Goal: Task Accomplishment & Management: Complete application form

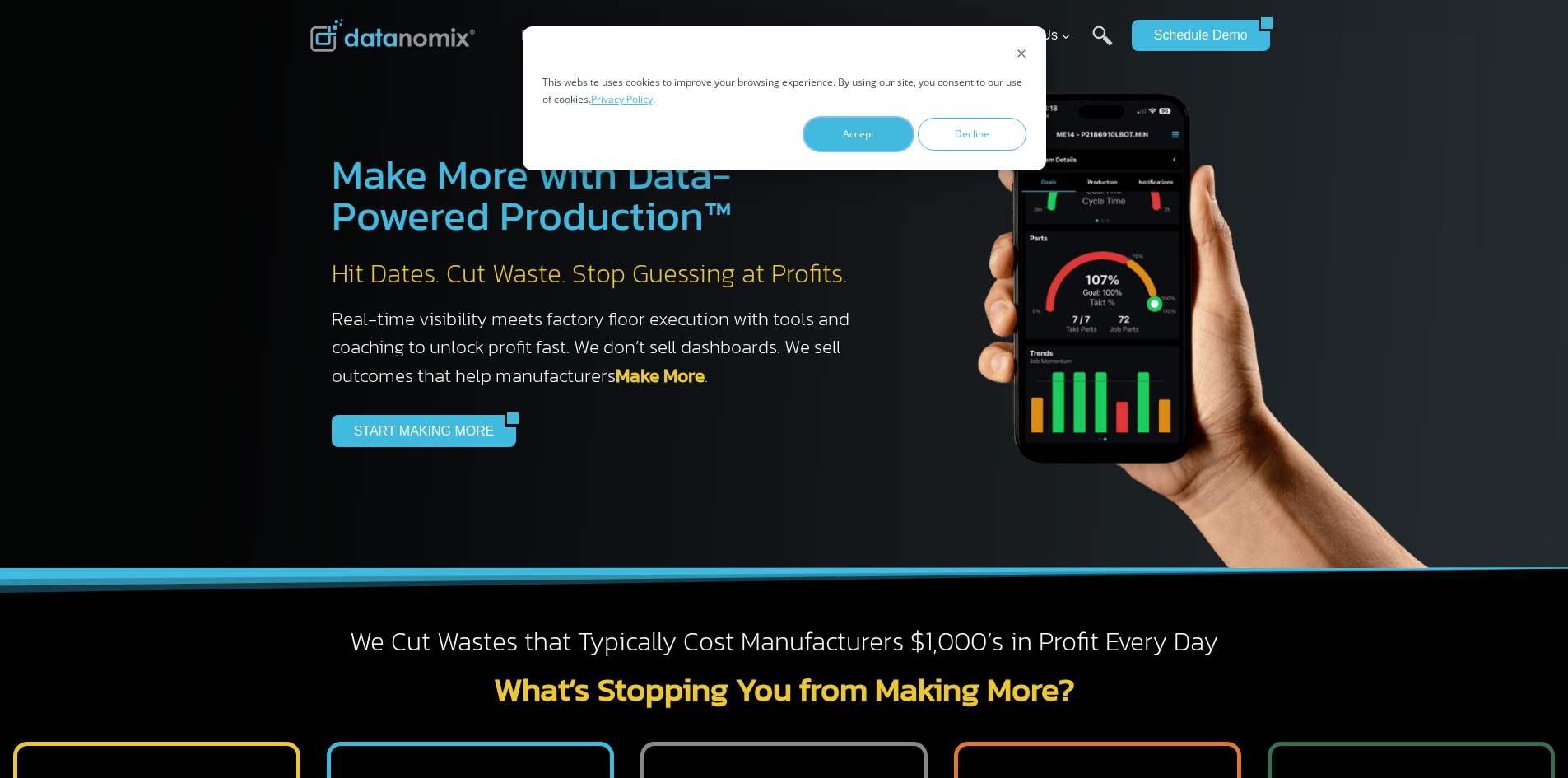
click at [866, 141] on button "Accept" at bounding box center [858, 134] width 109 height 33
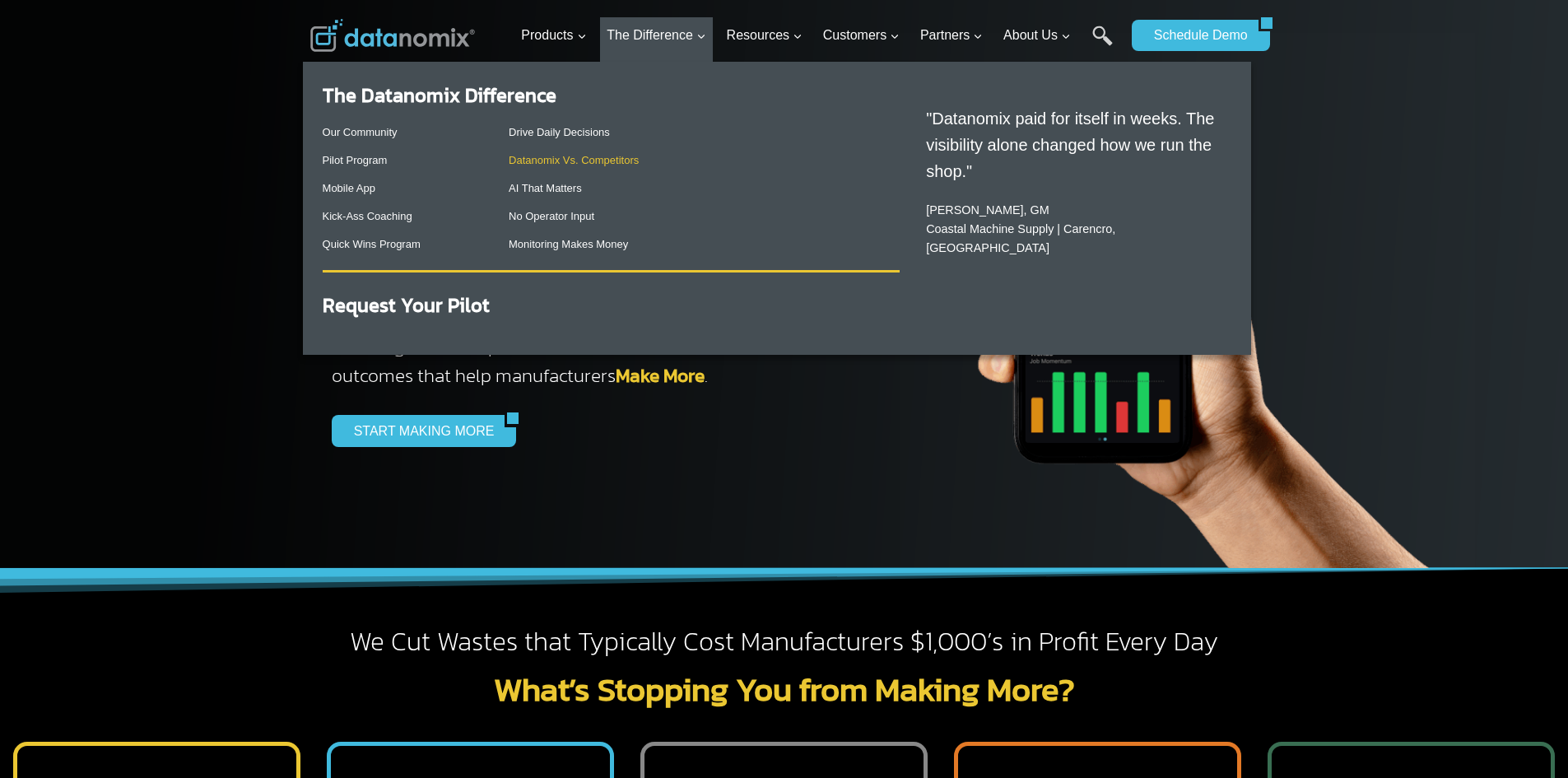
click at [584, 156] on link "Datanomix Vs. Competitors" at bounding box center [573, 160] width 130 height 12
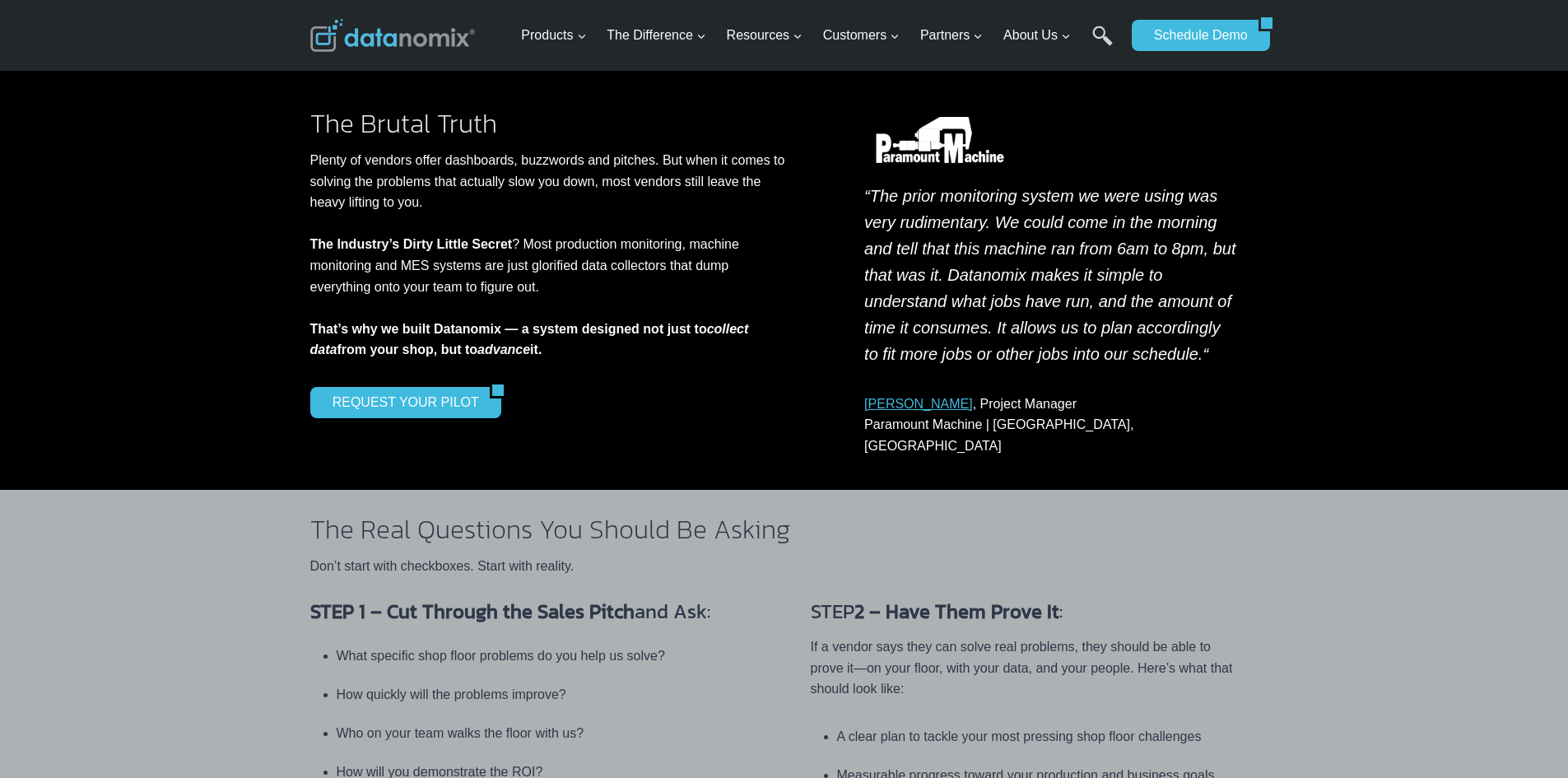
scroll to position [494, 0]
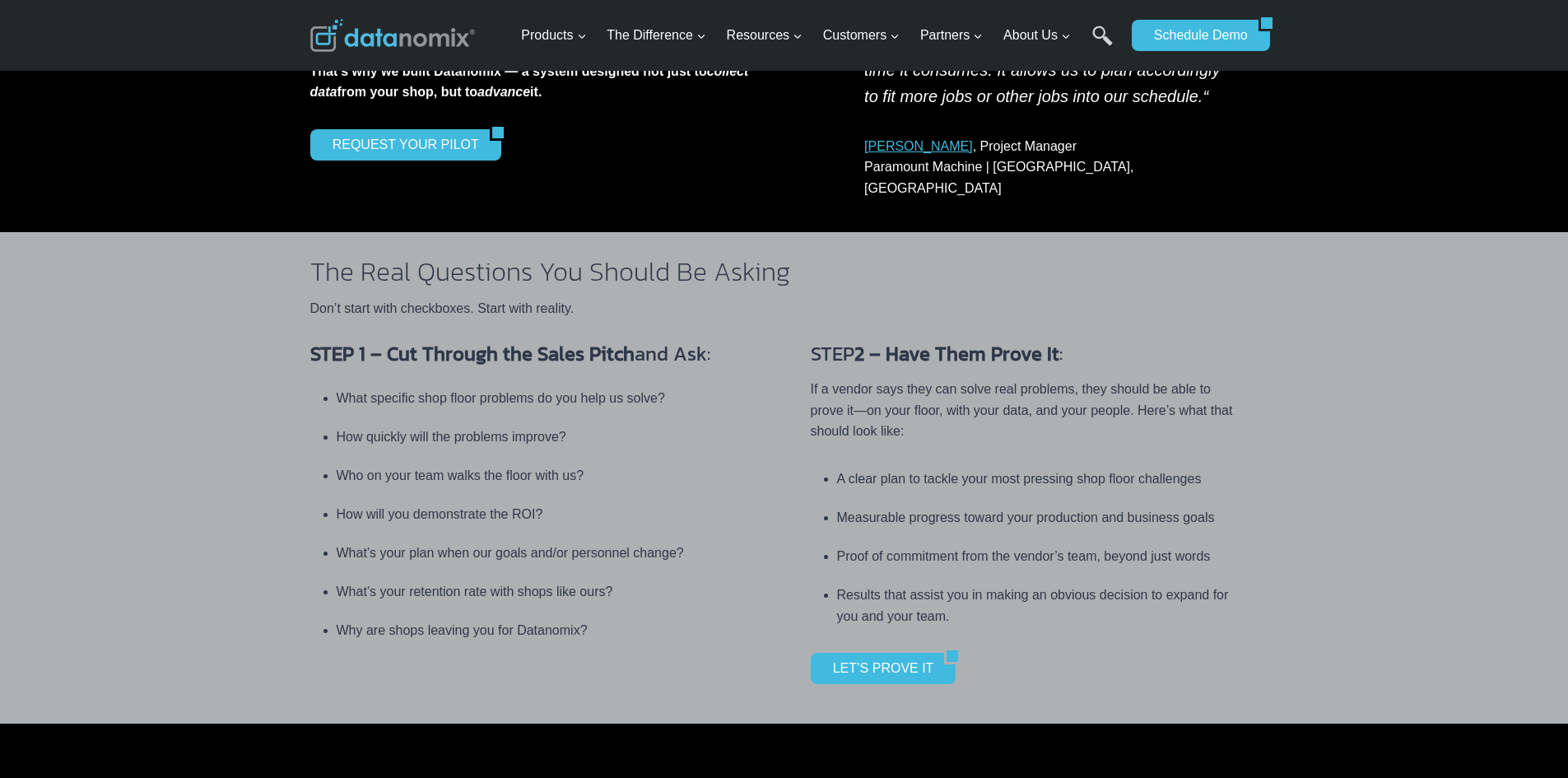
click at [241, 355] on div "STEP 1 – Cut Through the Sales Pitch and Ask: What specific shop floor problems…" at bounding box center [784, 521] width 1568 height 404
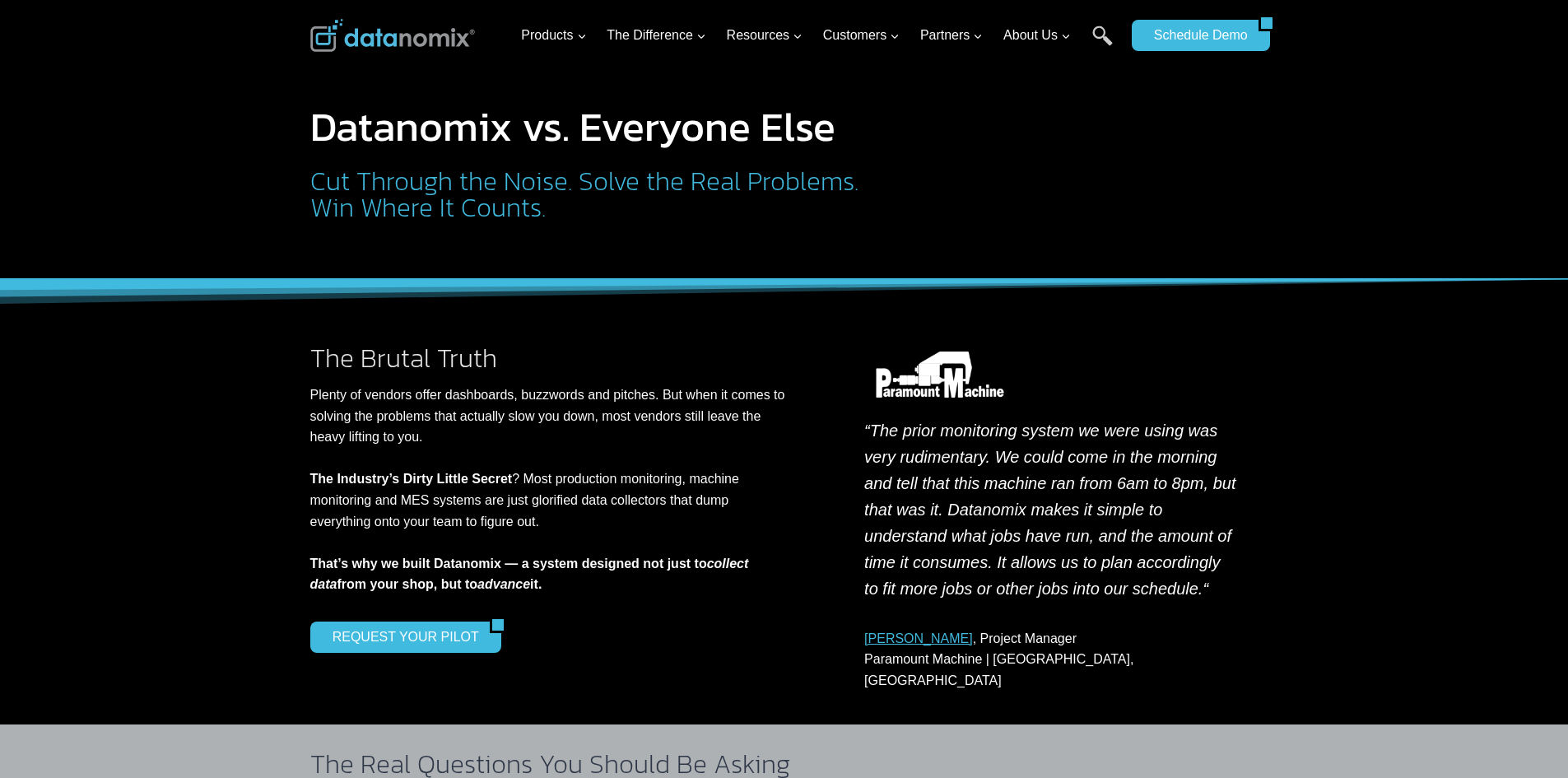
scroll to position [0, 0]
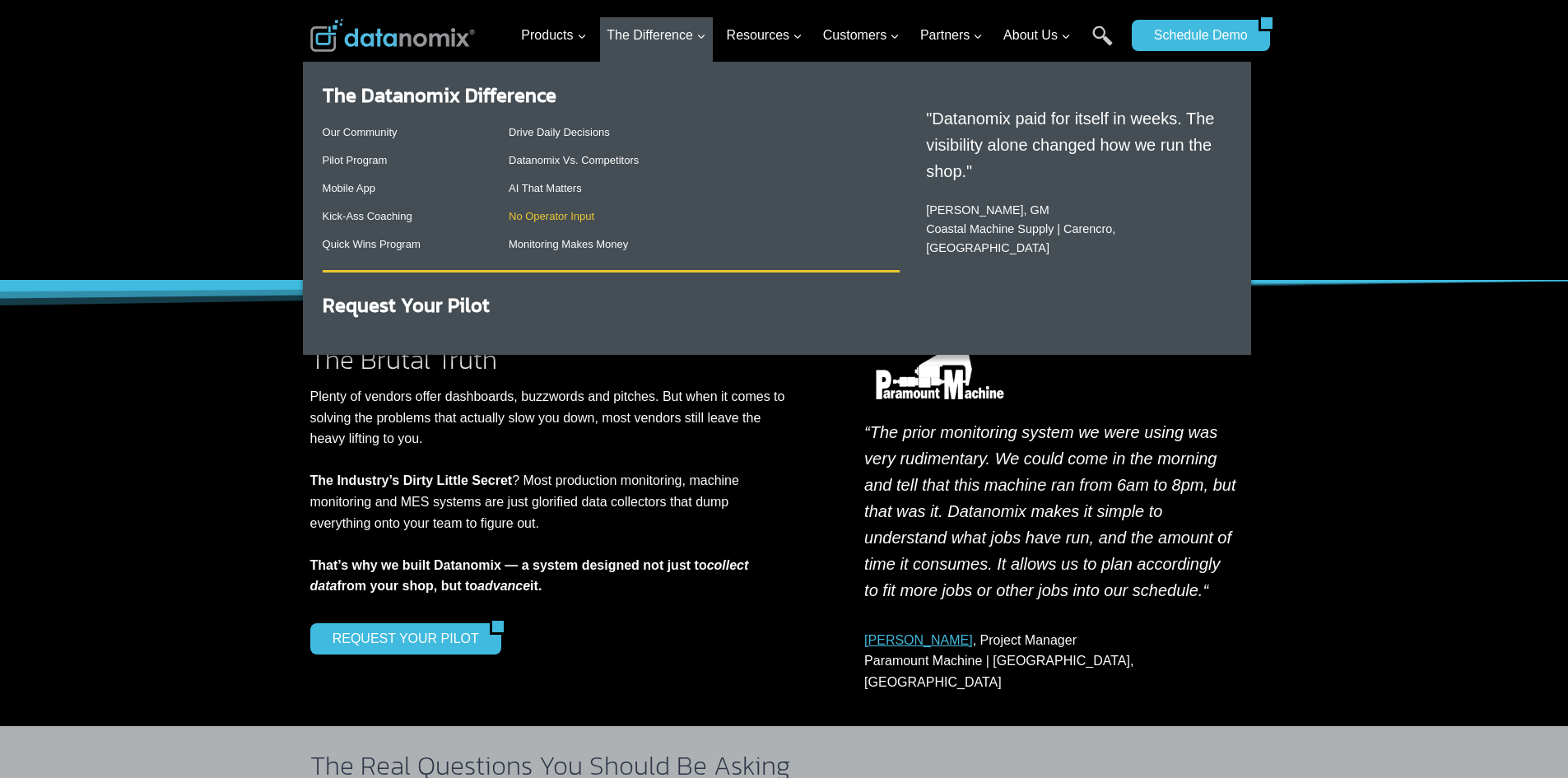
click at [544, 219] on link "No Operator Input" at bounding box center [552, 216] width 86 height 12
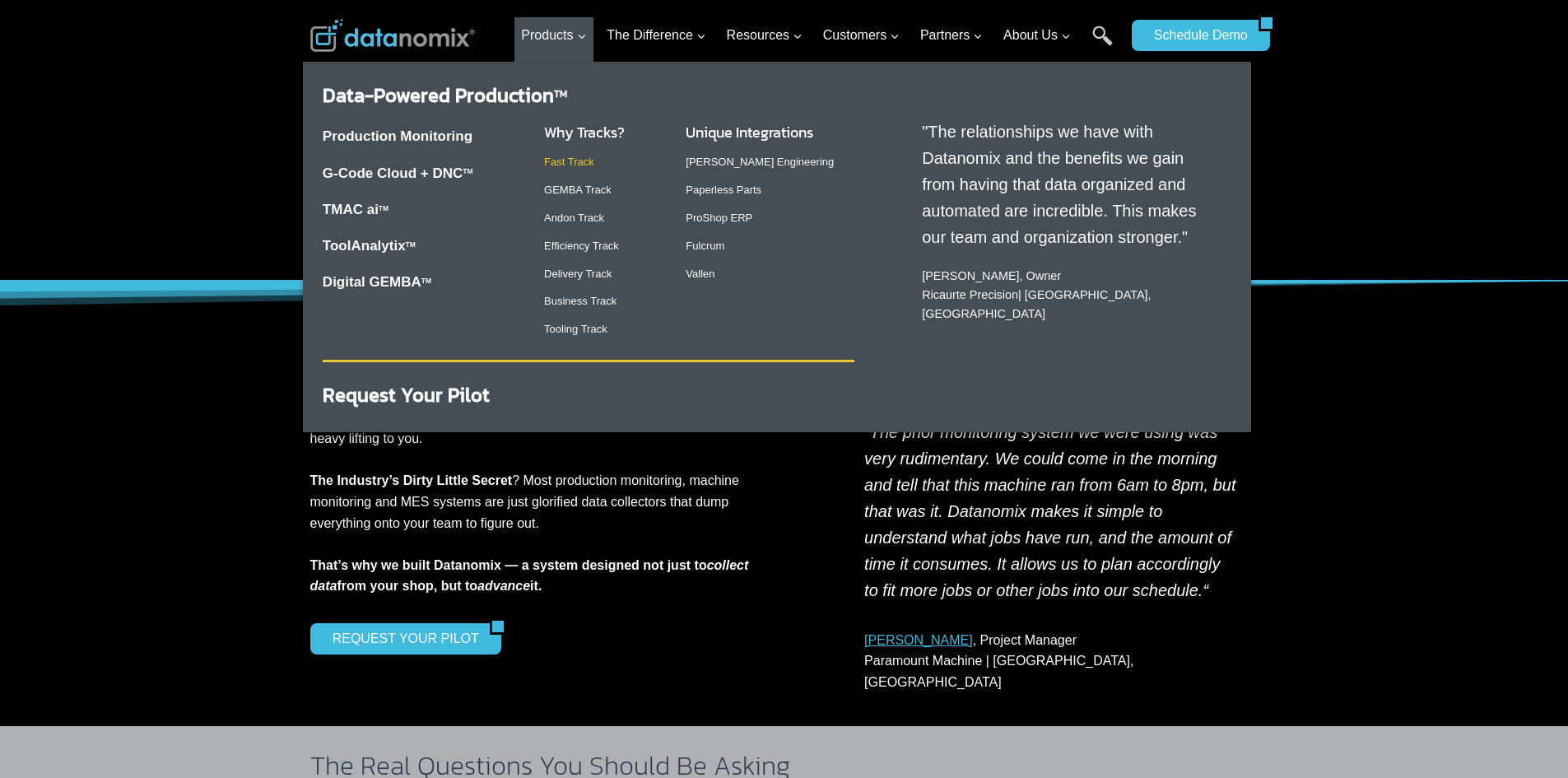
click at [560, 162] on link "Fast Track" at bounding box center [569, 161] width 50 height 12
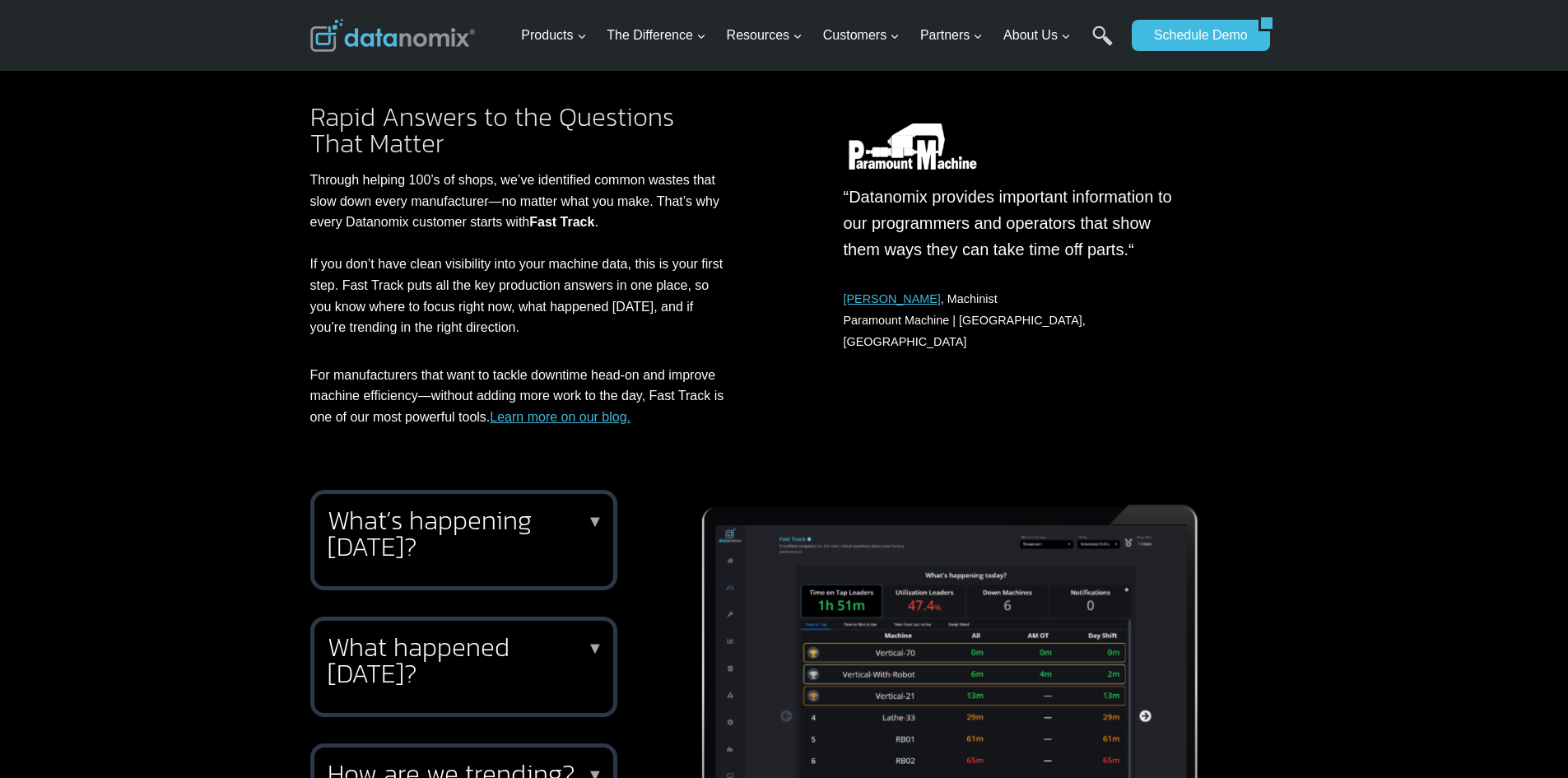
scroll to position [247, 0]
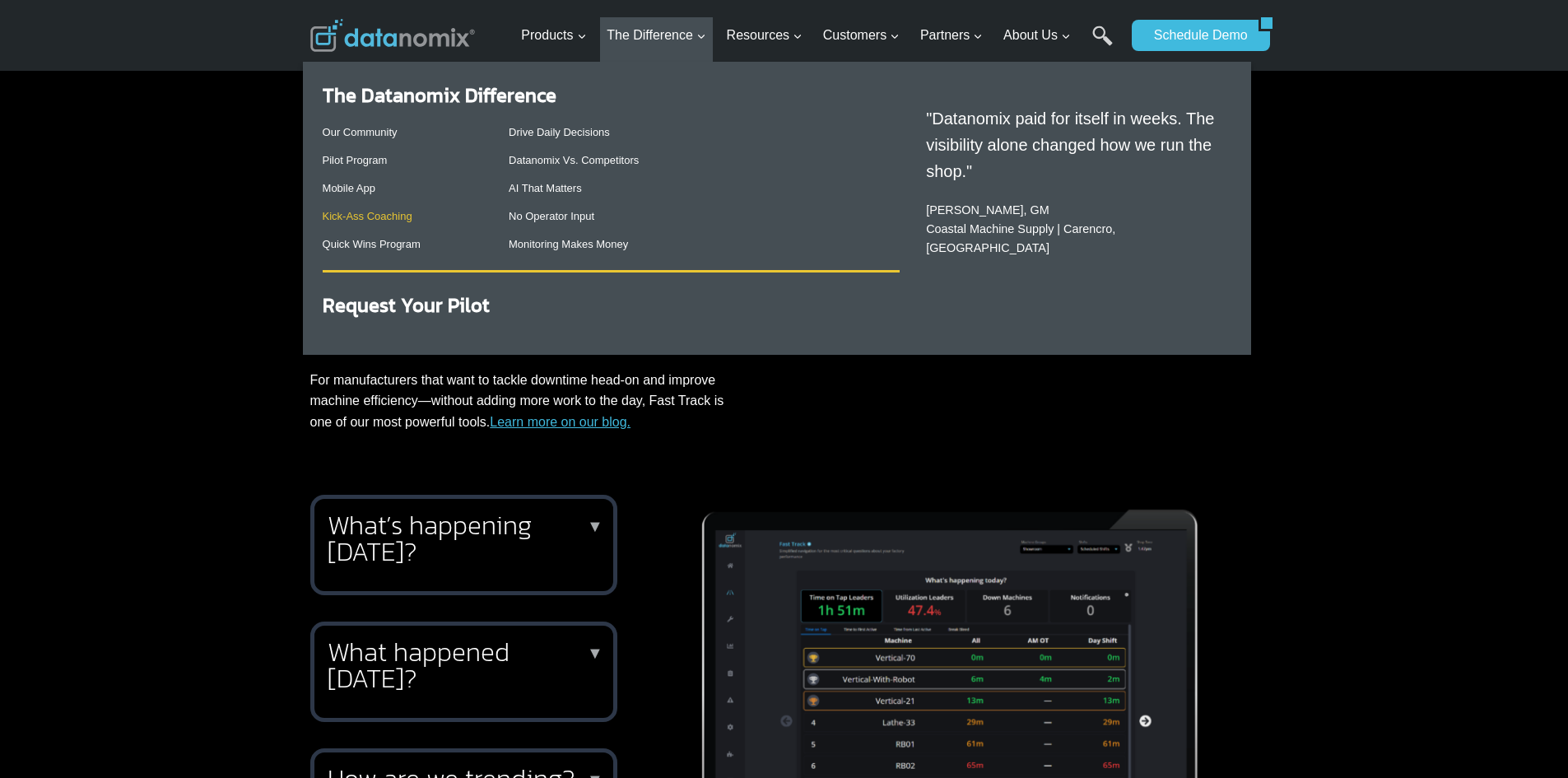
click at [354, 213] on link "Kick-Ass Coaching" at bounding box center [367, 216] width 90 height 12
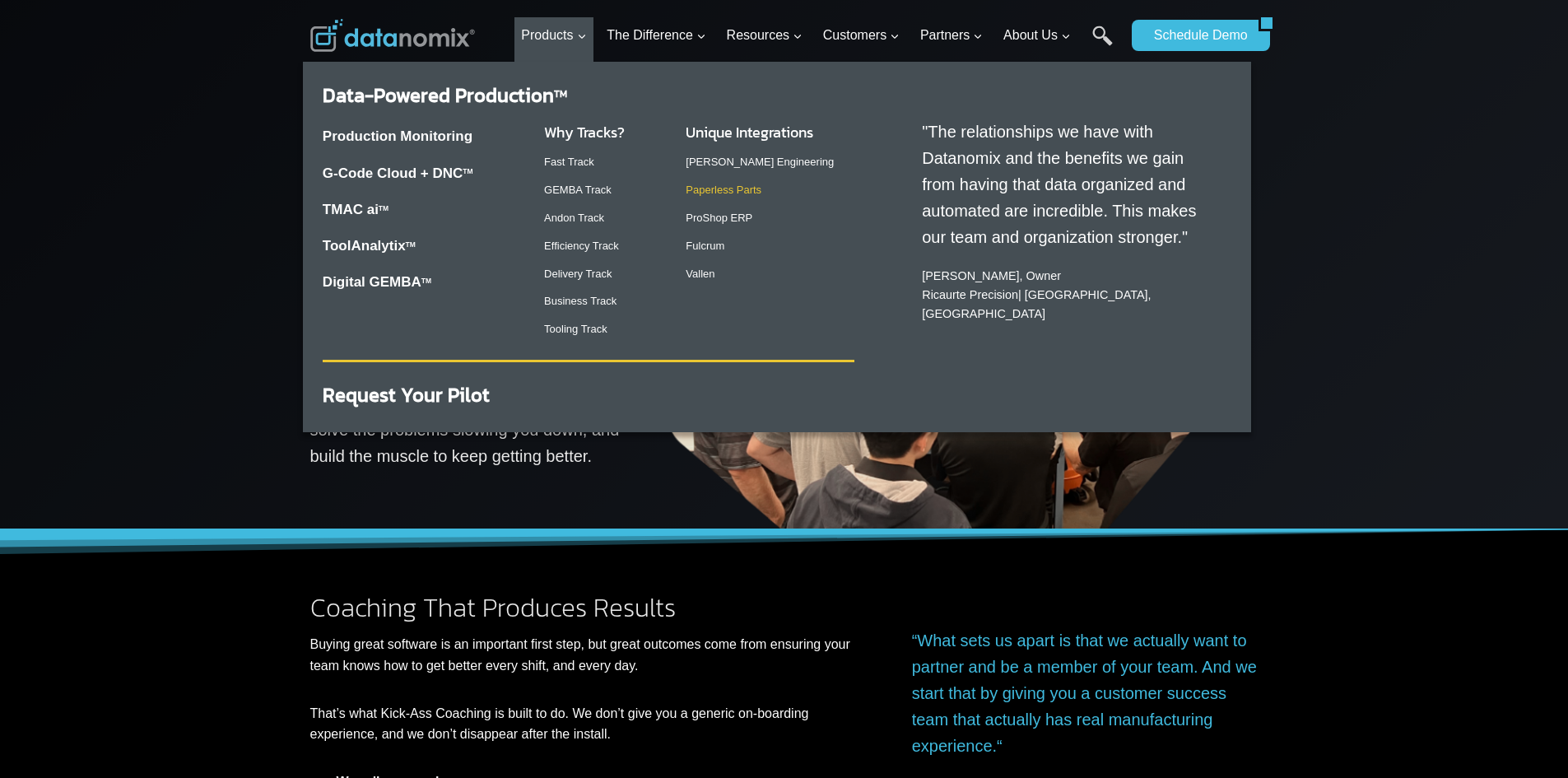
click at [713, 187] on link "Paperless Parts" at bounding box center [723, 190] width 76 height 12
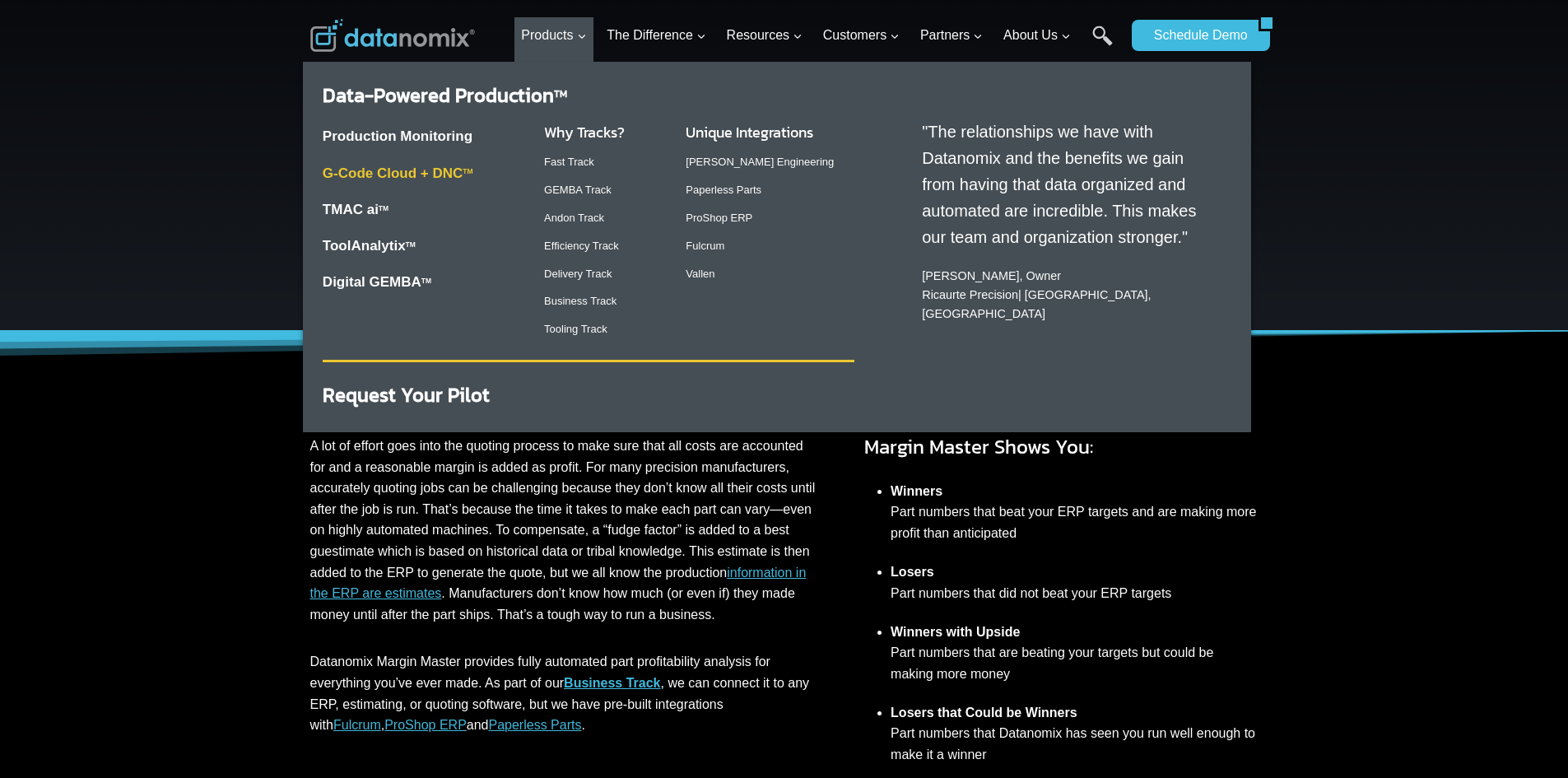
click at [426, 177] on link "G-Code Cloud + DNC TM" at bounding box center [397, 173] width 150 height 15
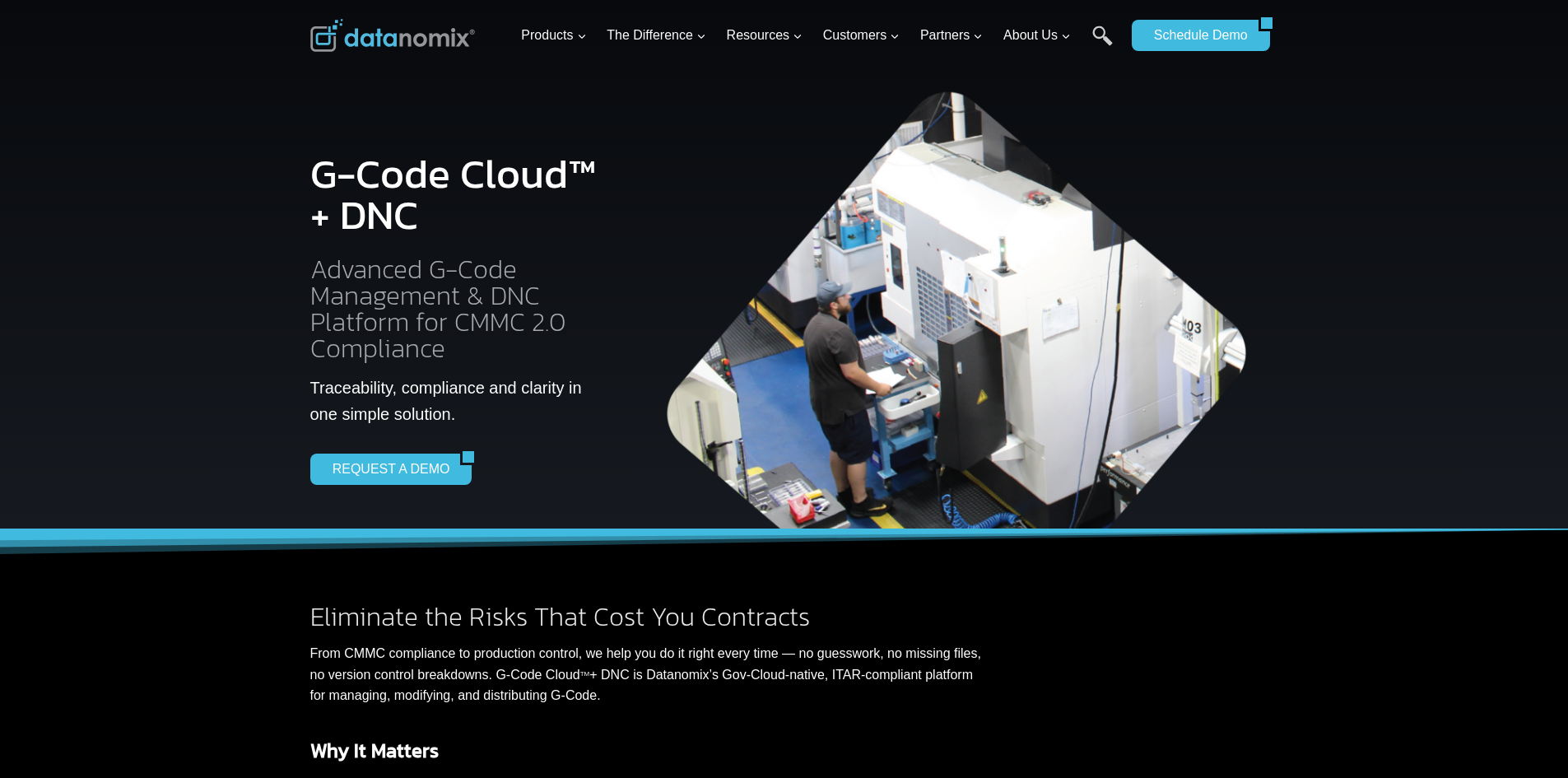
click at [439, 36] on img at bounding box center [392, 35] width 165 height 33
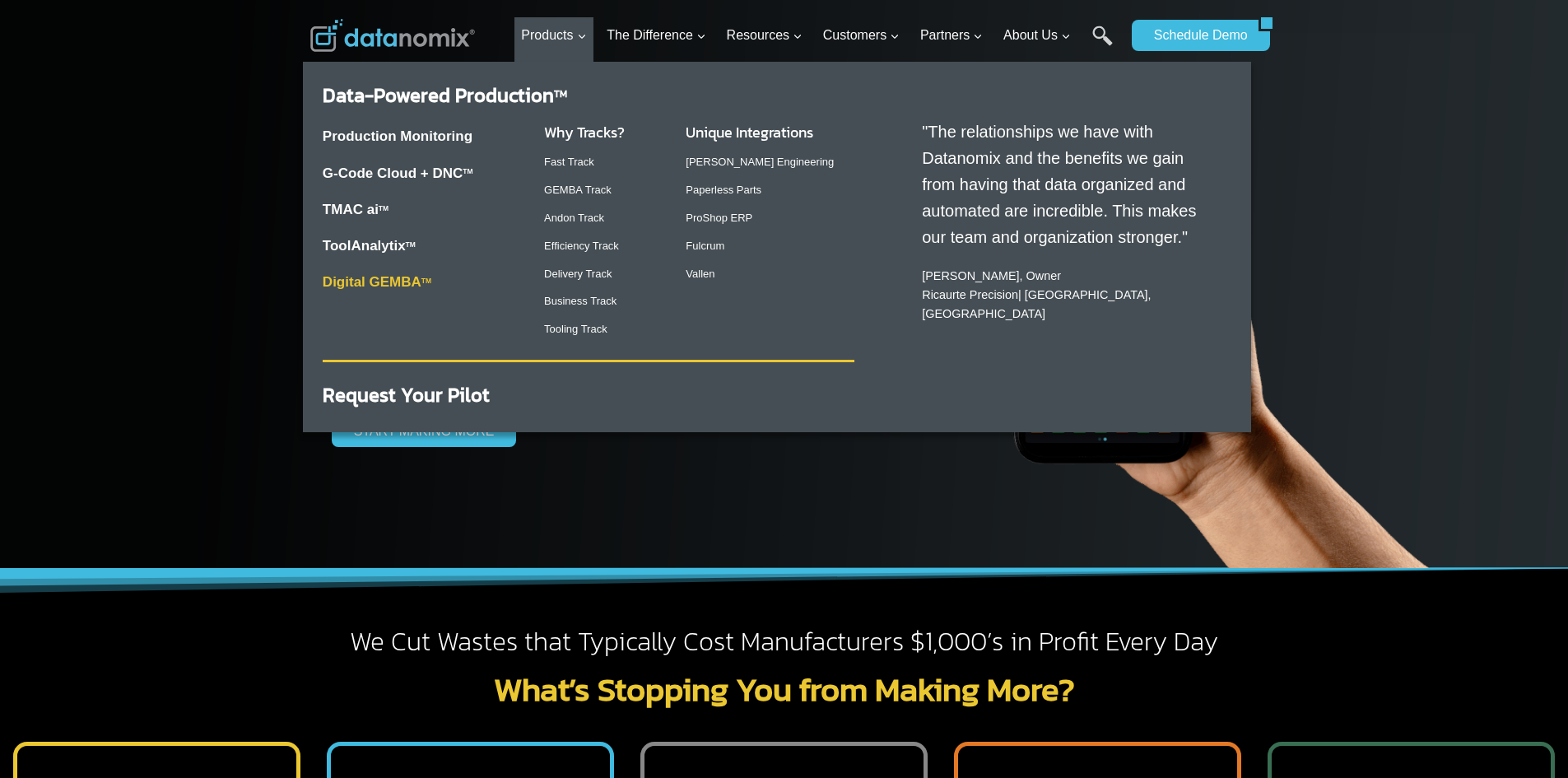
click at [378, 282] on link "Digital GEMBA TM" at bounding box center [377, 282] width 109 height 15
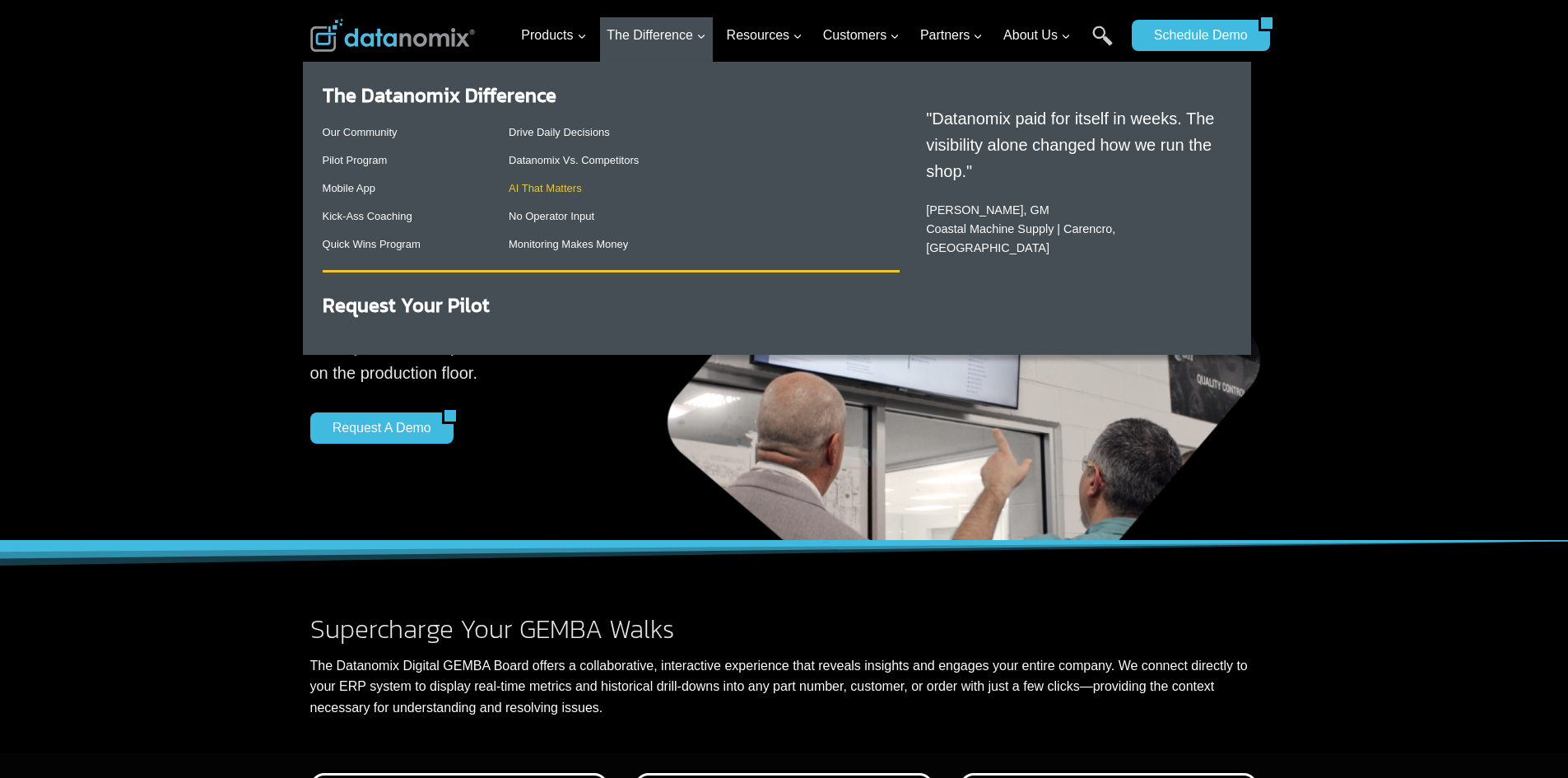
click at [558, 183] on link "AI That Matters" at bounding box center [545, 188] width 73 height 12
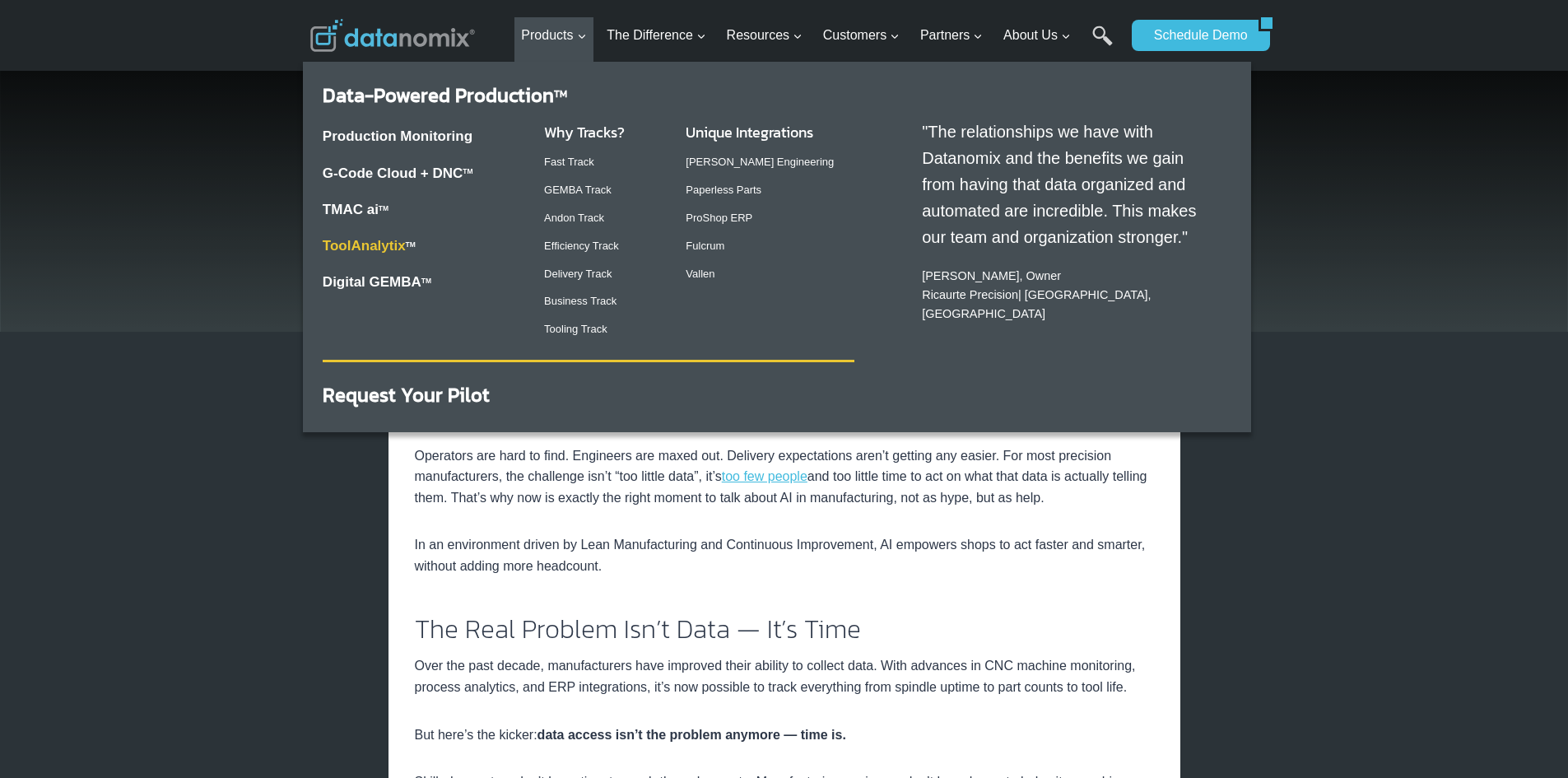
click at [385, 245] on link "ToolAnalytix" at bounding box center [364, 246] width 83 height 15
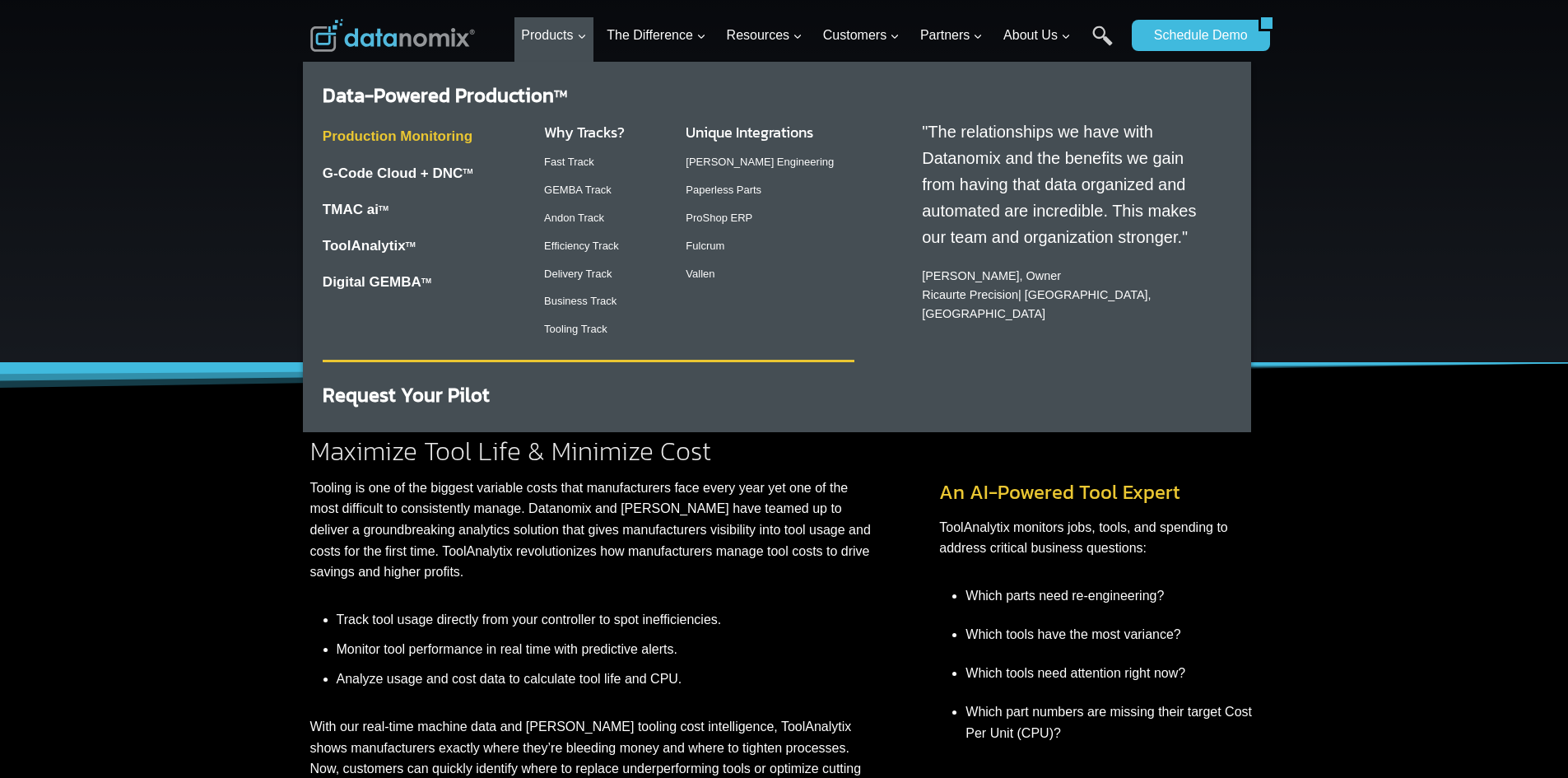
click at [443, 141] on link "Production Monitoring" at bounding box center [397, 137] width 150 height 15
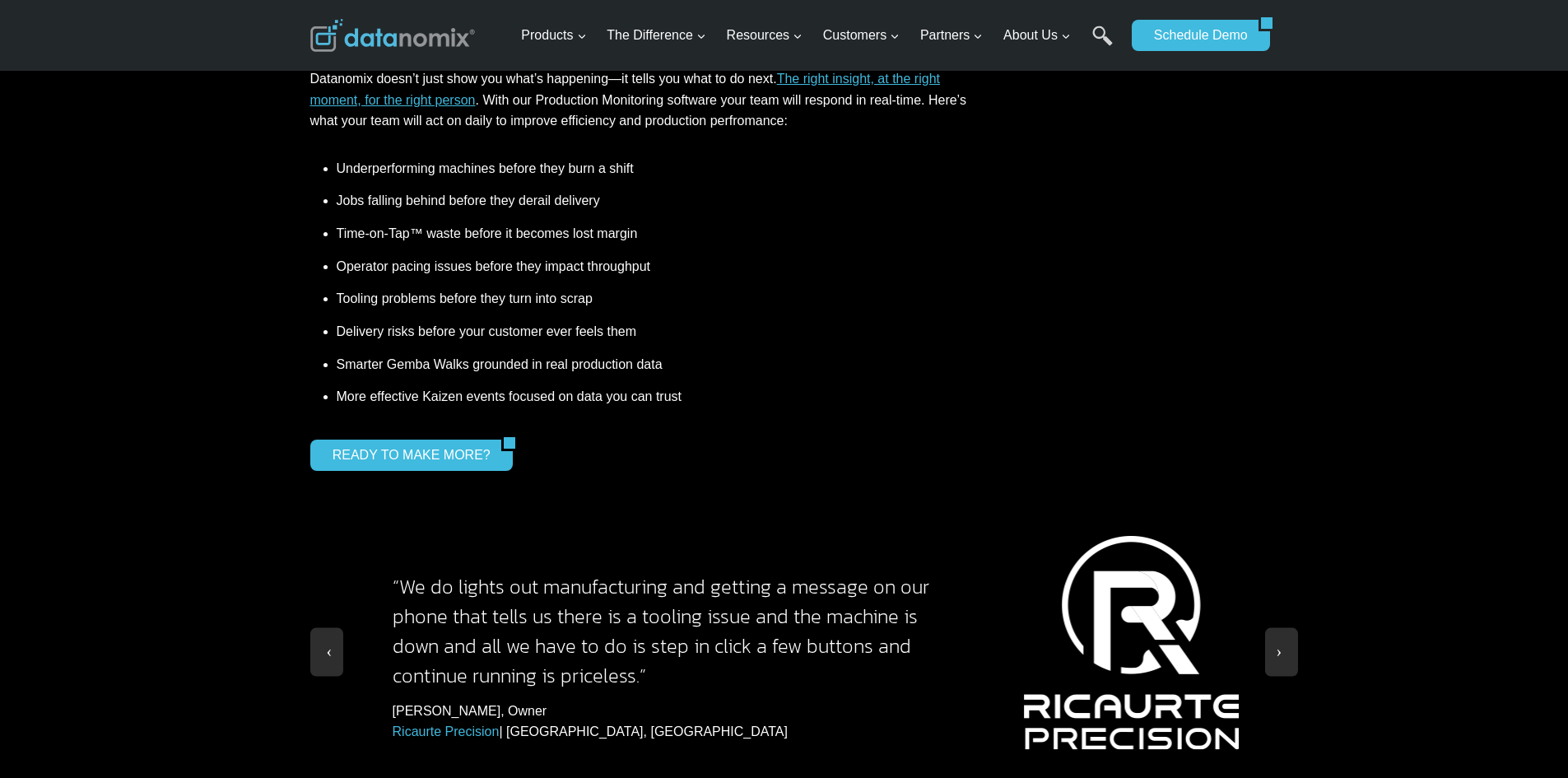
scroll to position [1317, 0]
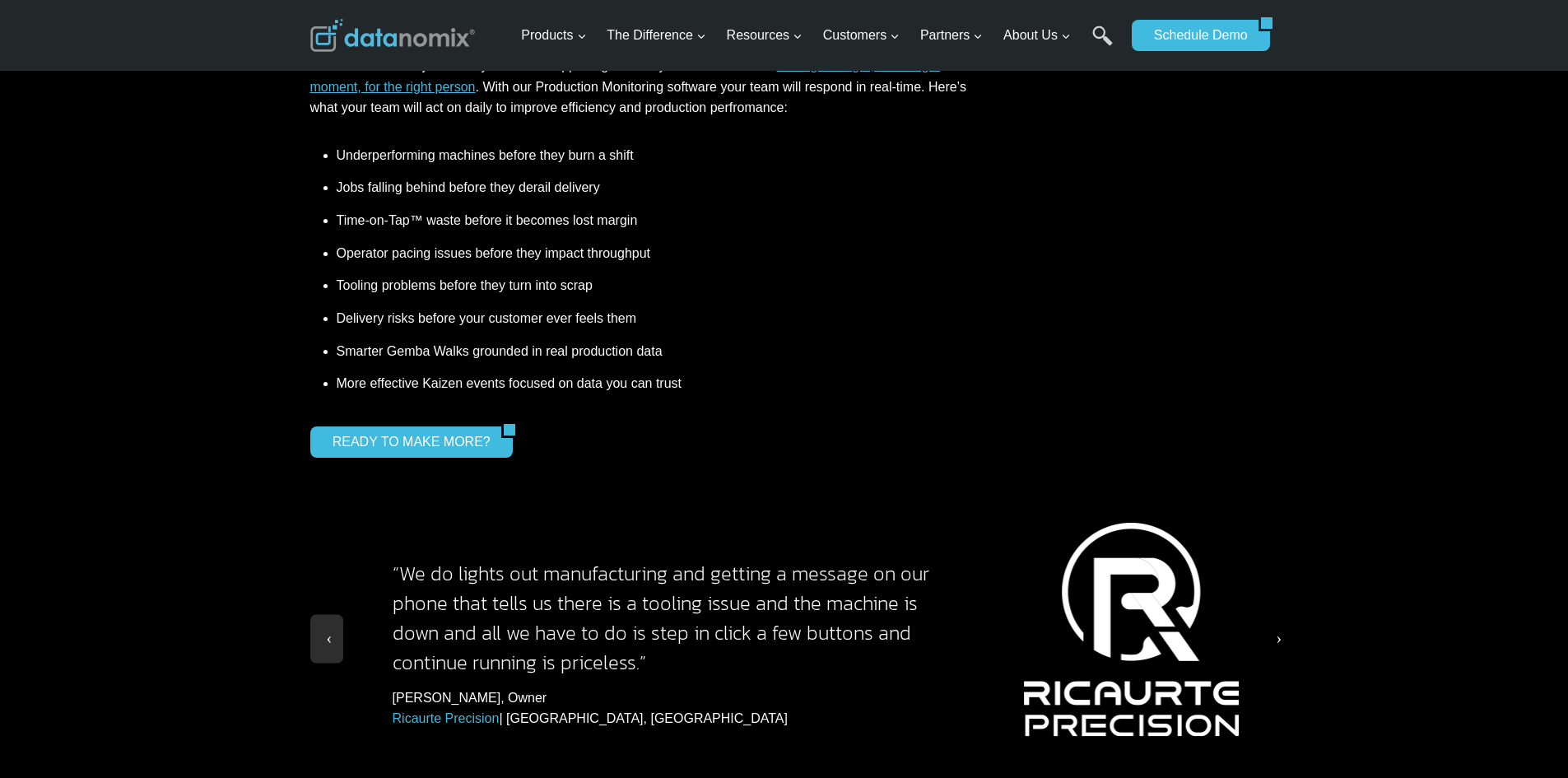
click at [1274, 615] on button at bounding box center [1281, 639] width 33 height 49
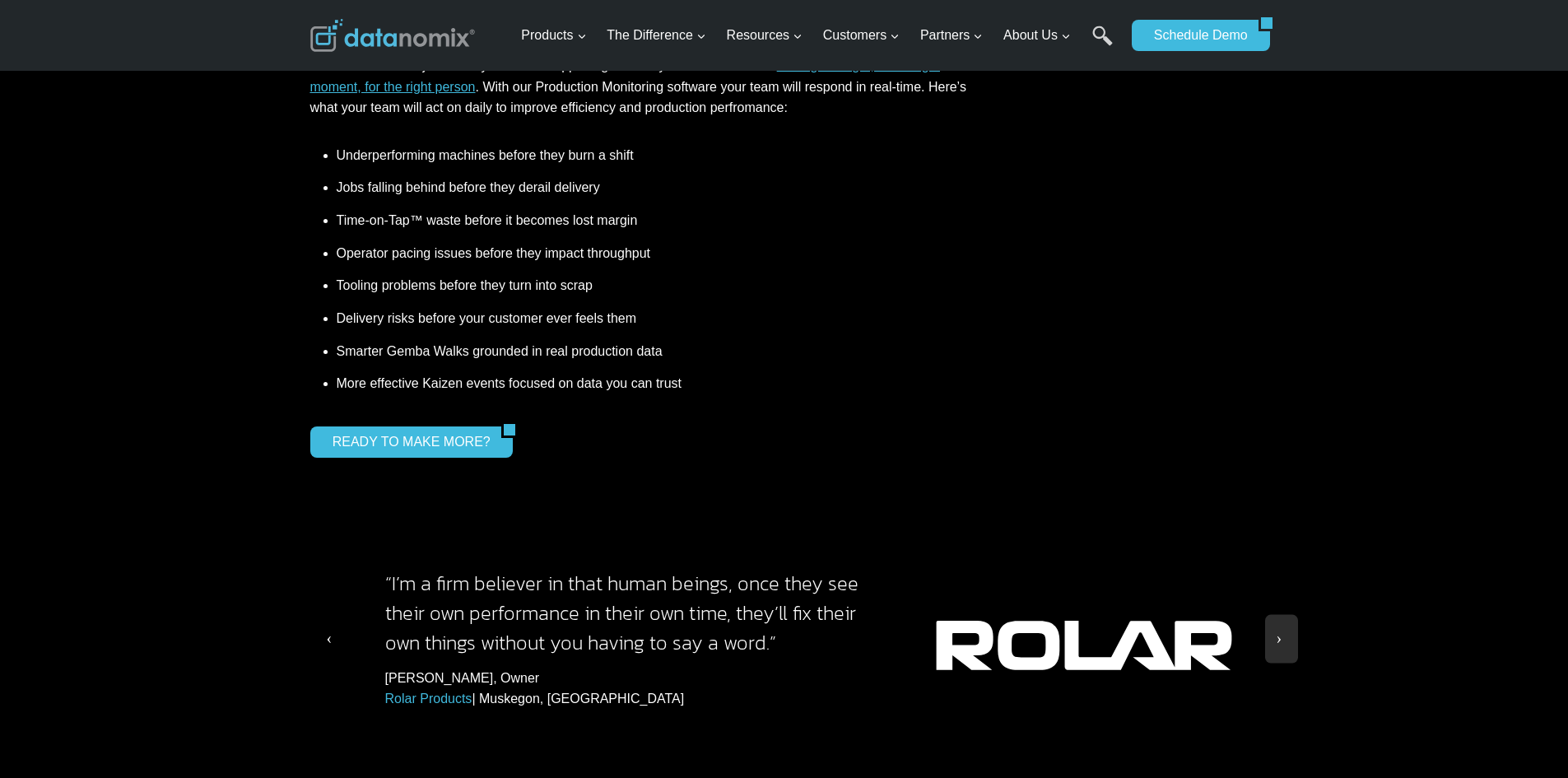
click at [326, 627] on span at bounding box center [326, 635] width 16 height 16
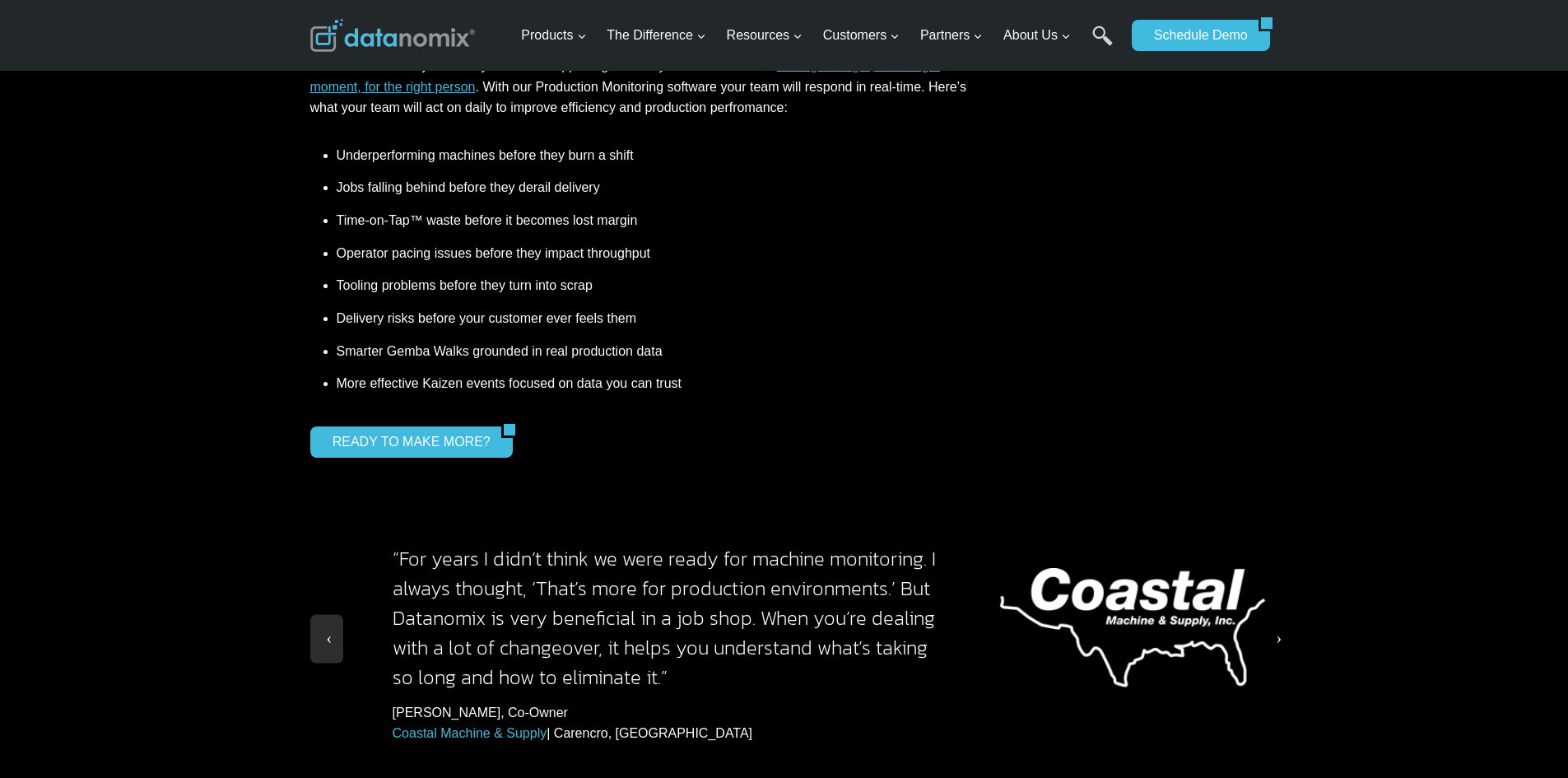
click at [1282, 615] on button at bounding box center [1281, 639] width 33 height 49
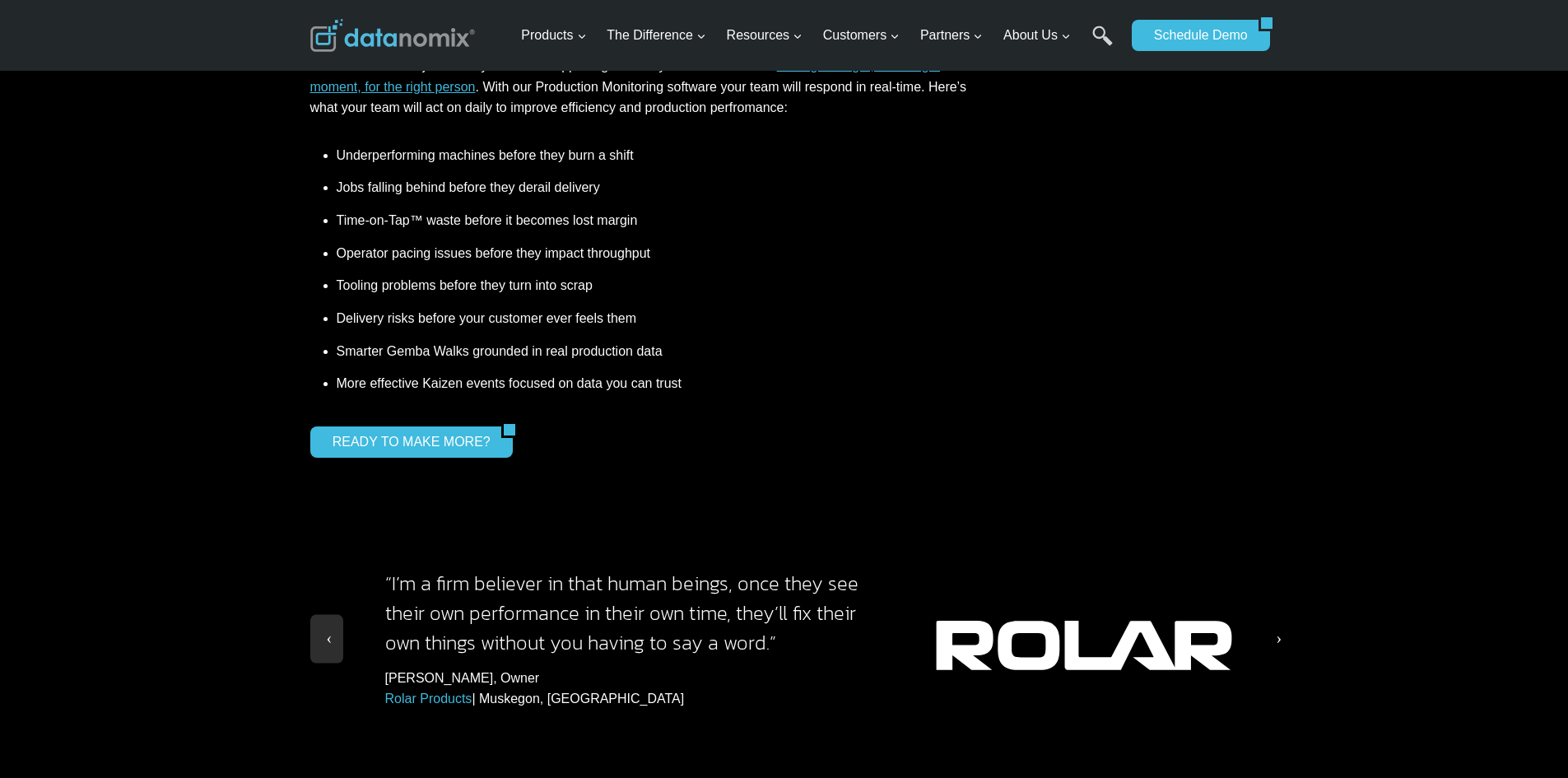
click at [1276, 627] on span at bounding box center [1280, 635] width 16 height 16
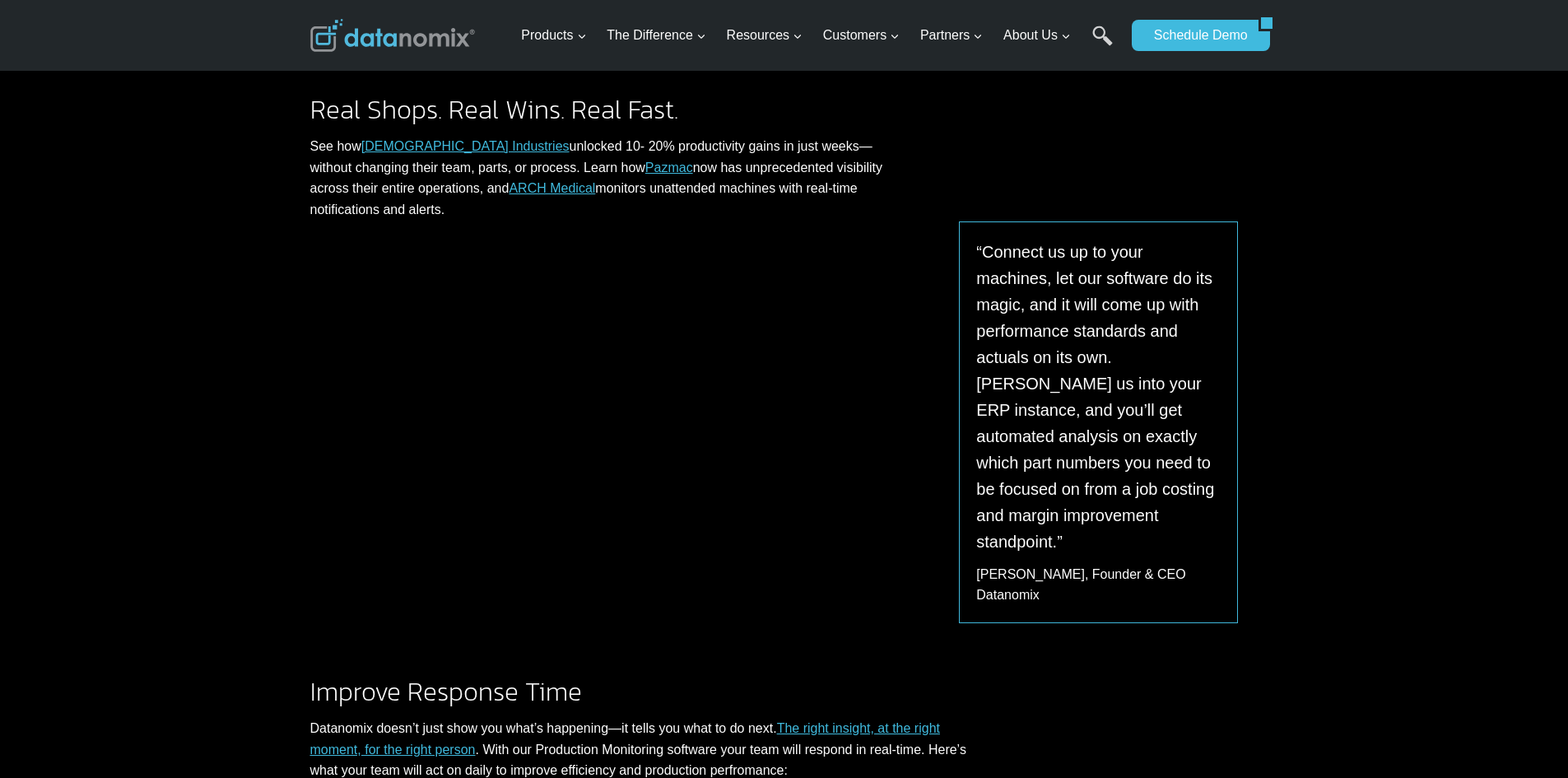
scroll to position [576, 0]
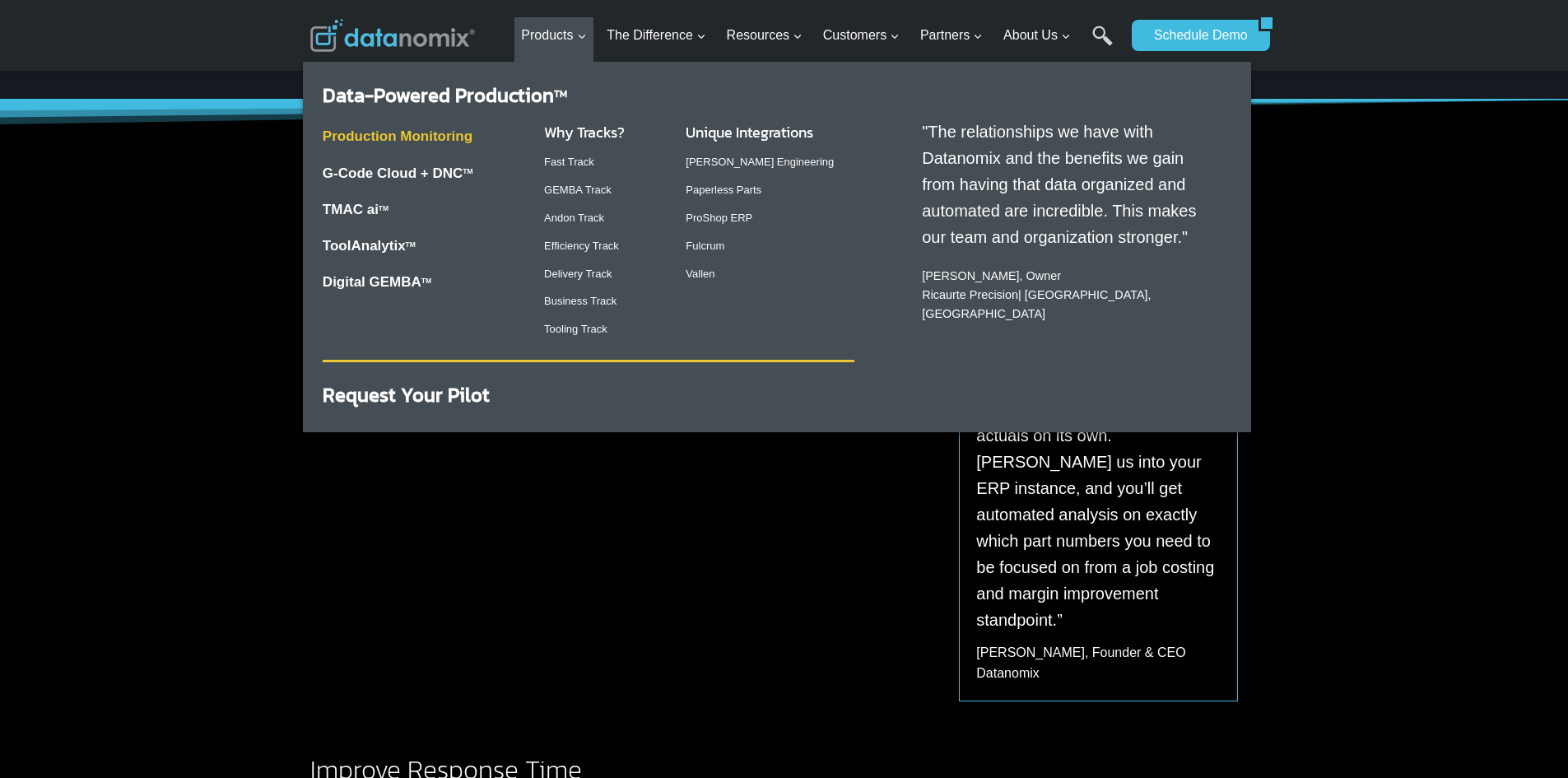
click at [375, 144] on link "Production Monitoring" at bounding box center [397, 137] width 150 height 15
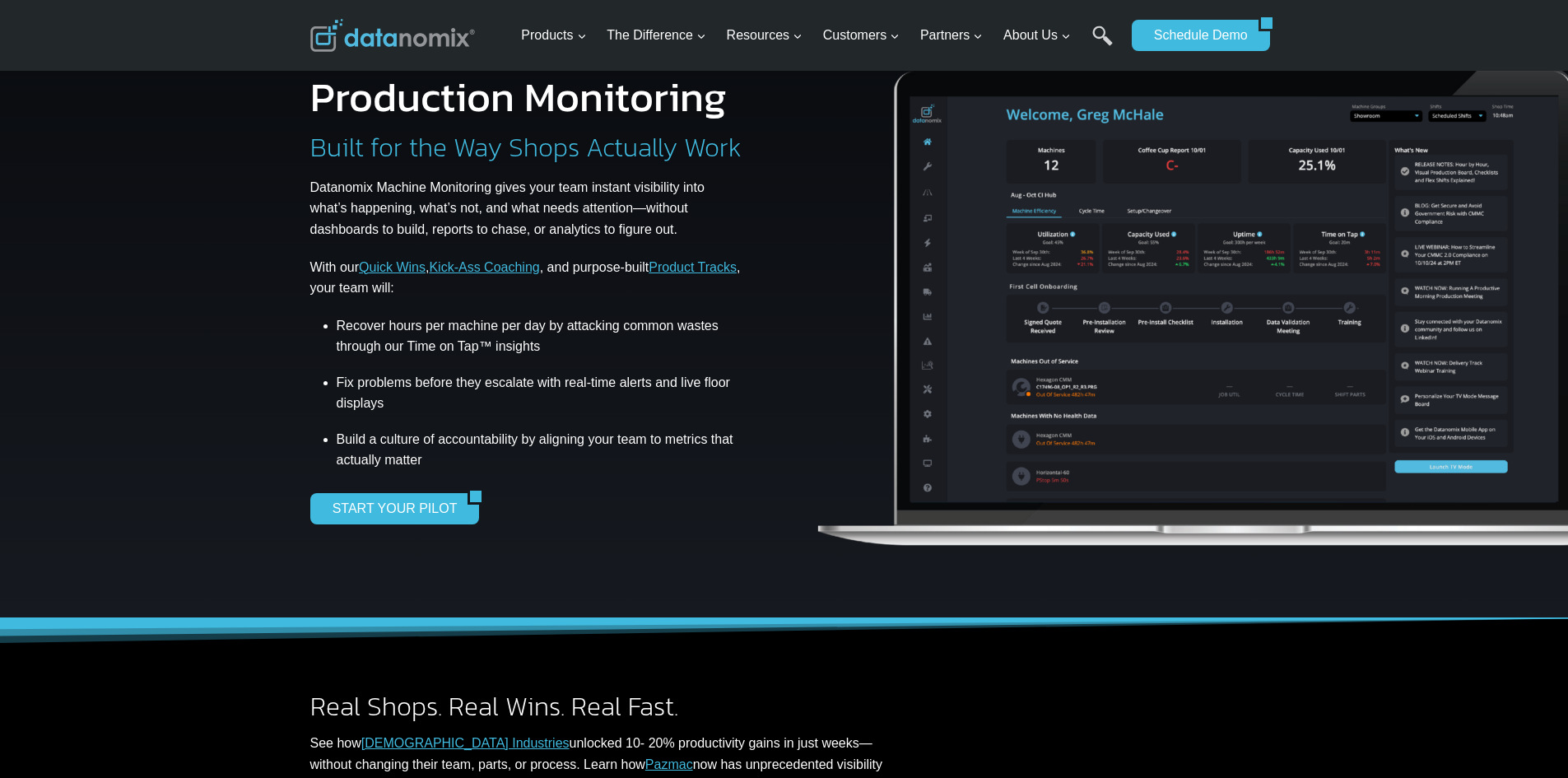
scroll to position [82, 0]
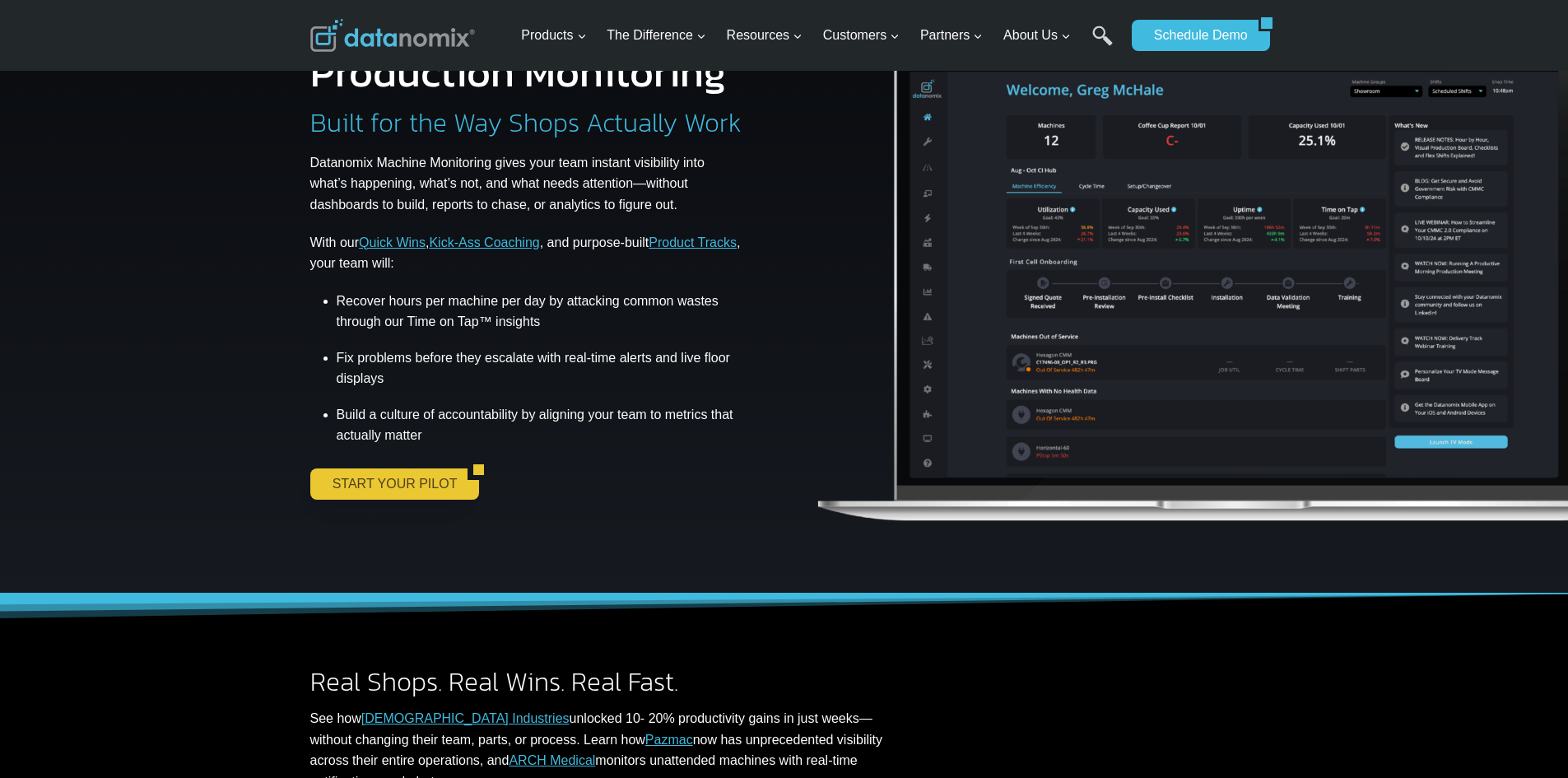
click at [370, 478] on link "START YOUR PILOT" at bounding box center [389, 484] width 158 height 31
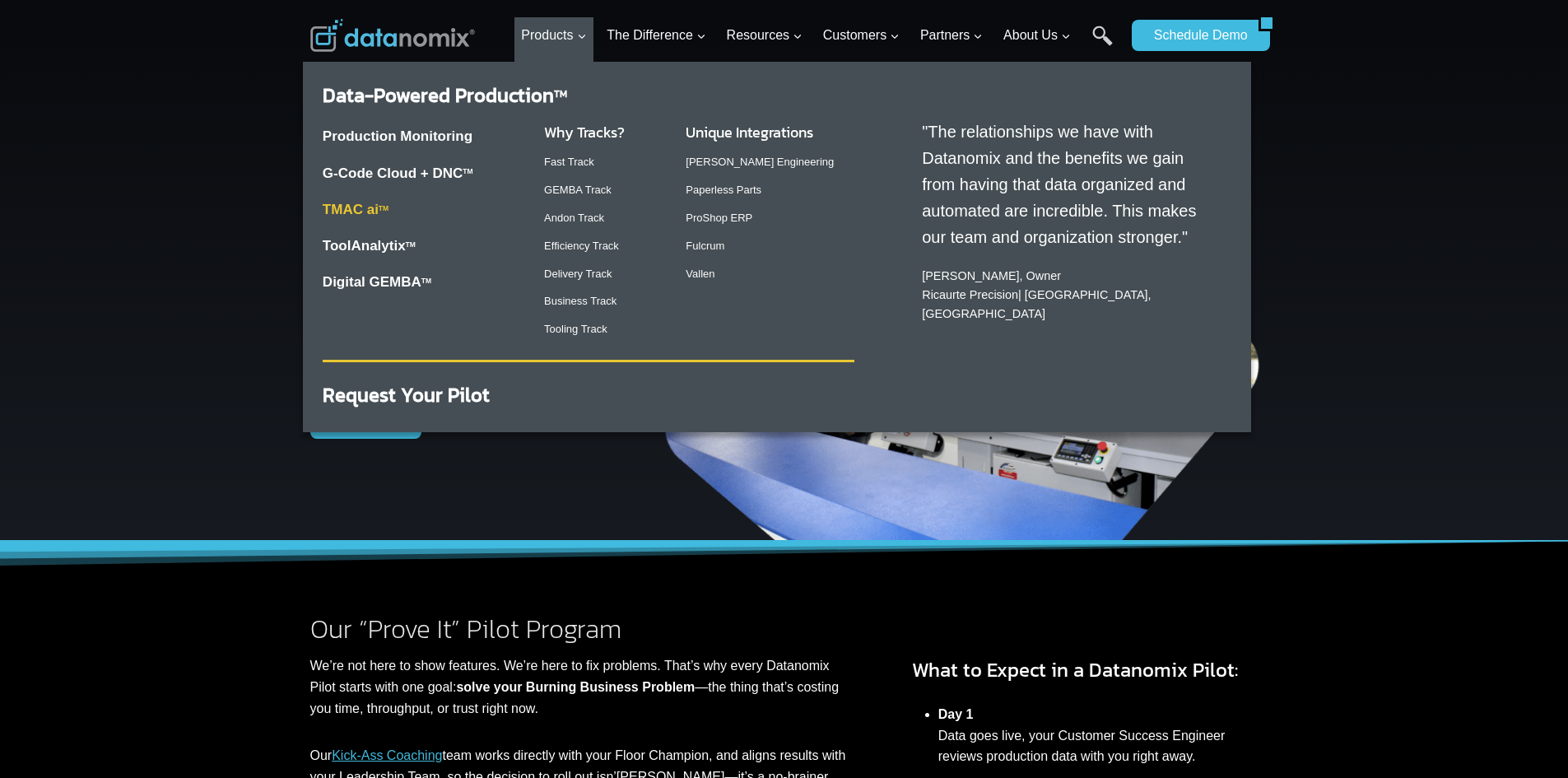
click at [385, 210] on sup "TM" at bounding box center [384, 209] width 10 height 9
click at [738, 159] on link "[PERSON_NAME] Engineering" at bounding box center [760, 161] width 148 height 12
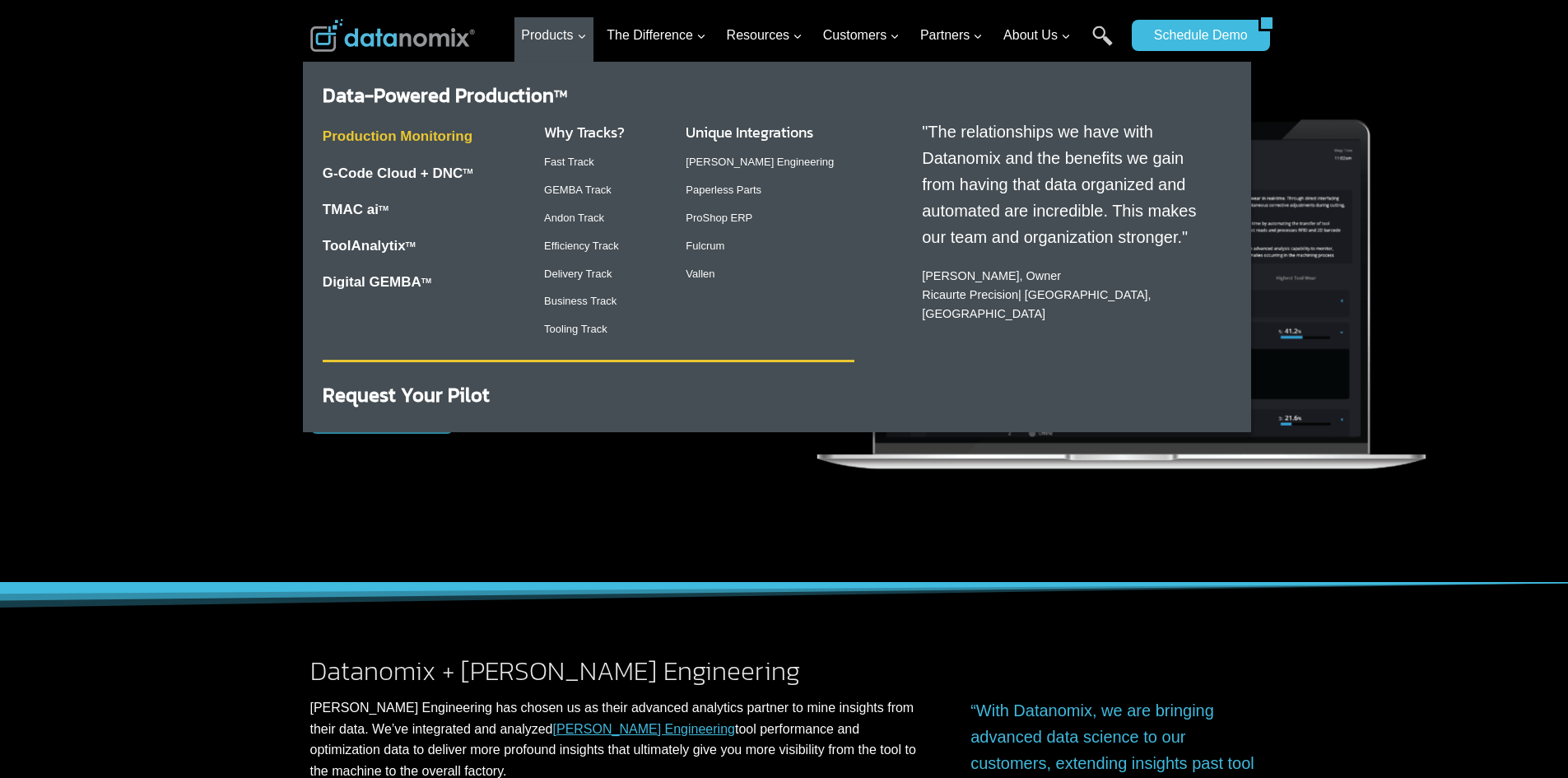
click at [409, 129] on link "Production Monitoring" at bounding box center [397, 137] width 150 height 15
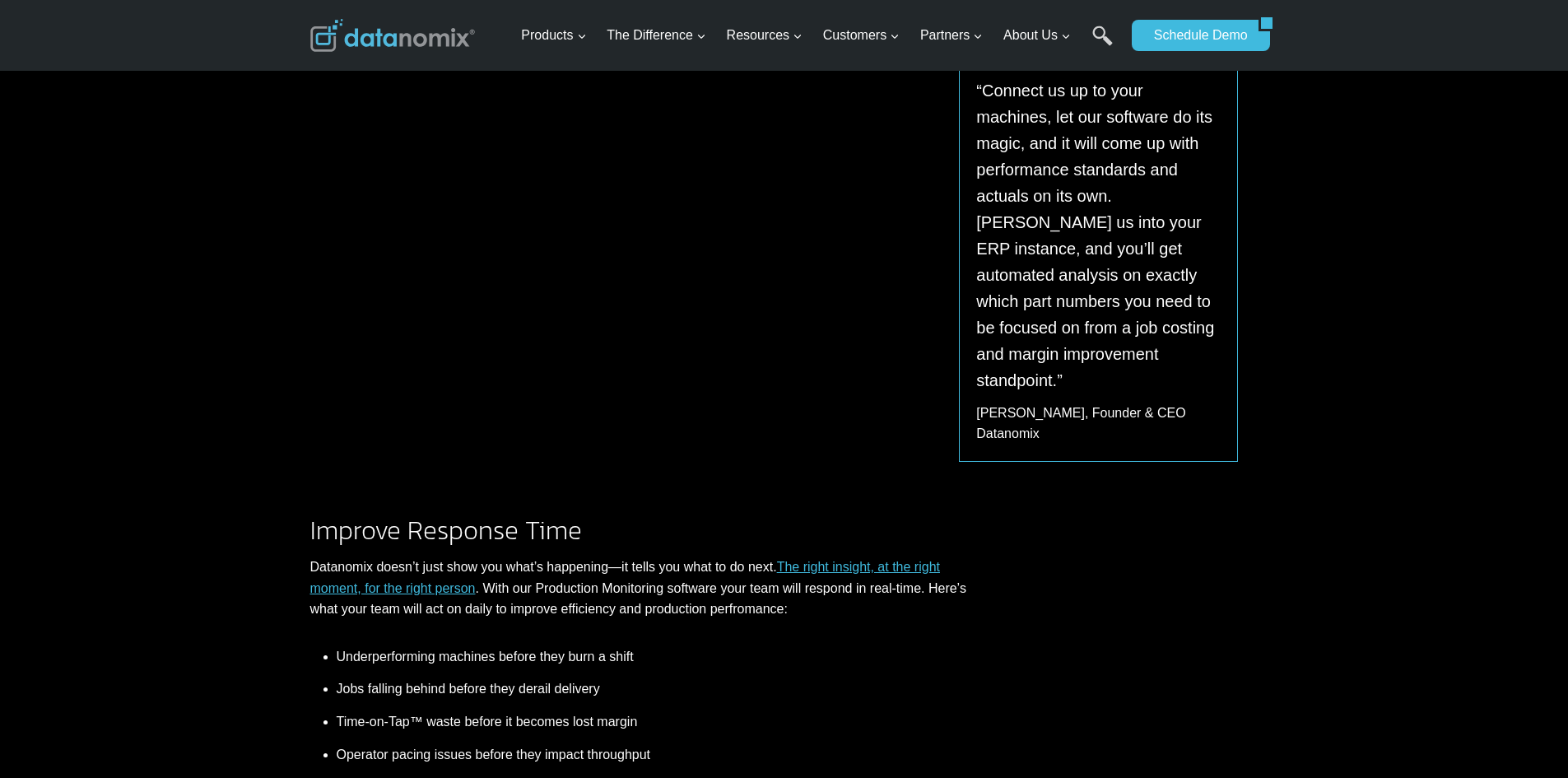
scroll to position [411, 0]
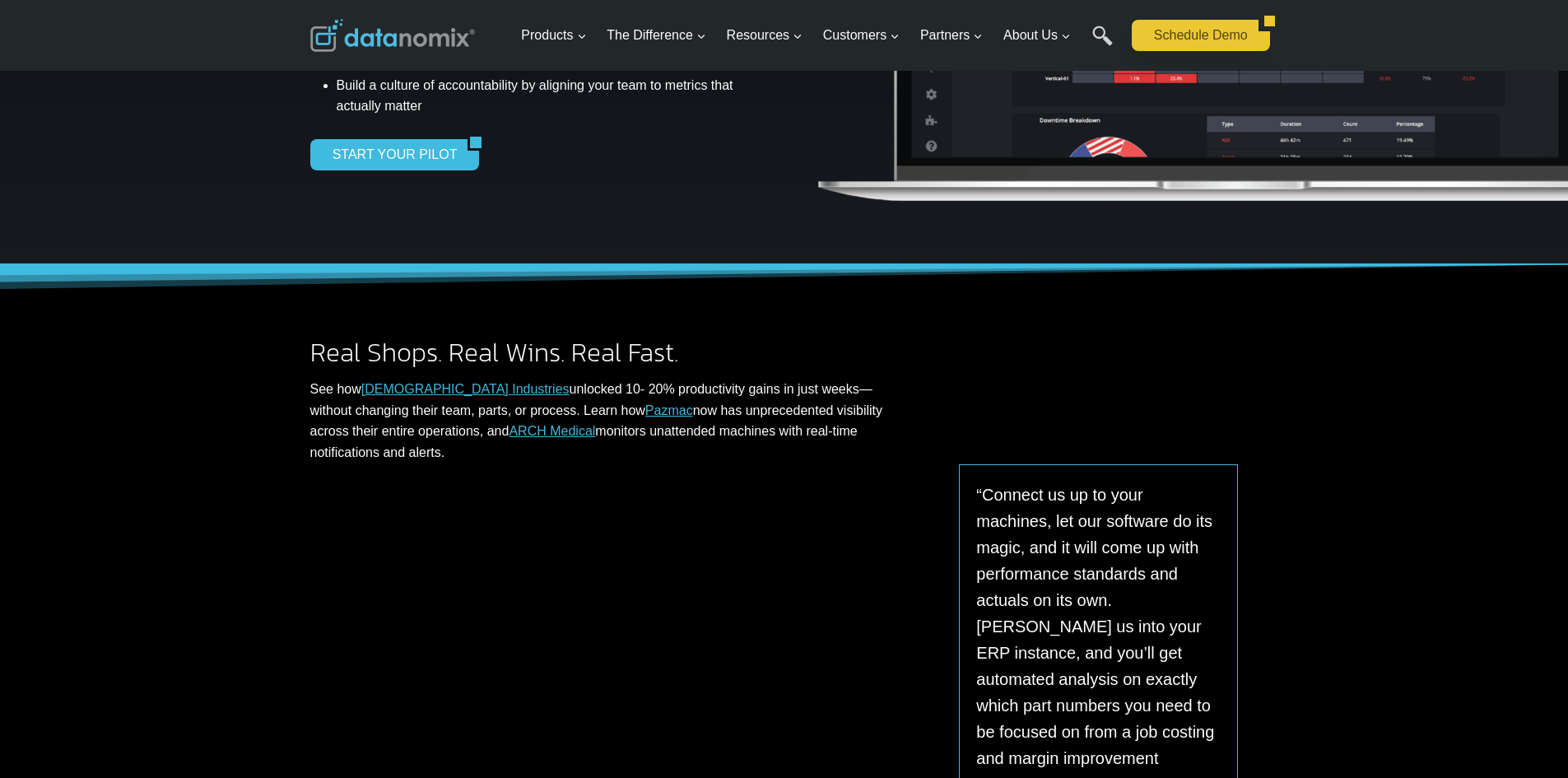
click at [1207, 37] on link "Schedule Demo" at bounding box center [1195, 35] width 127 height 31
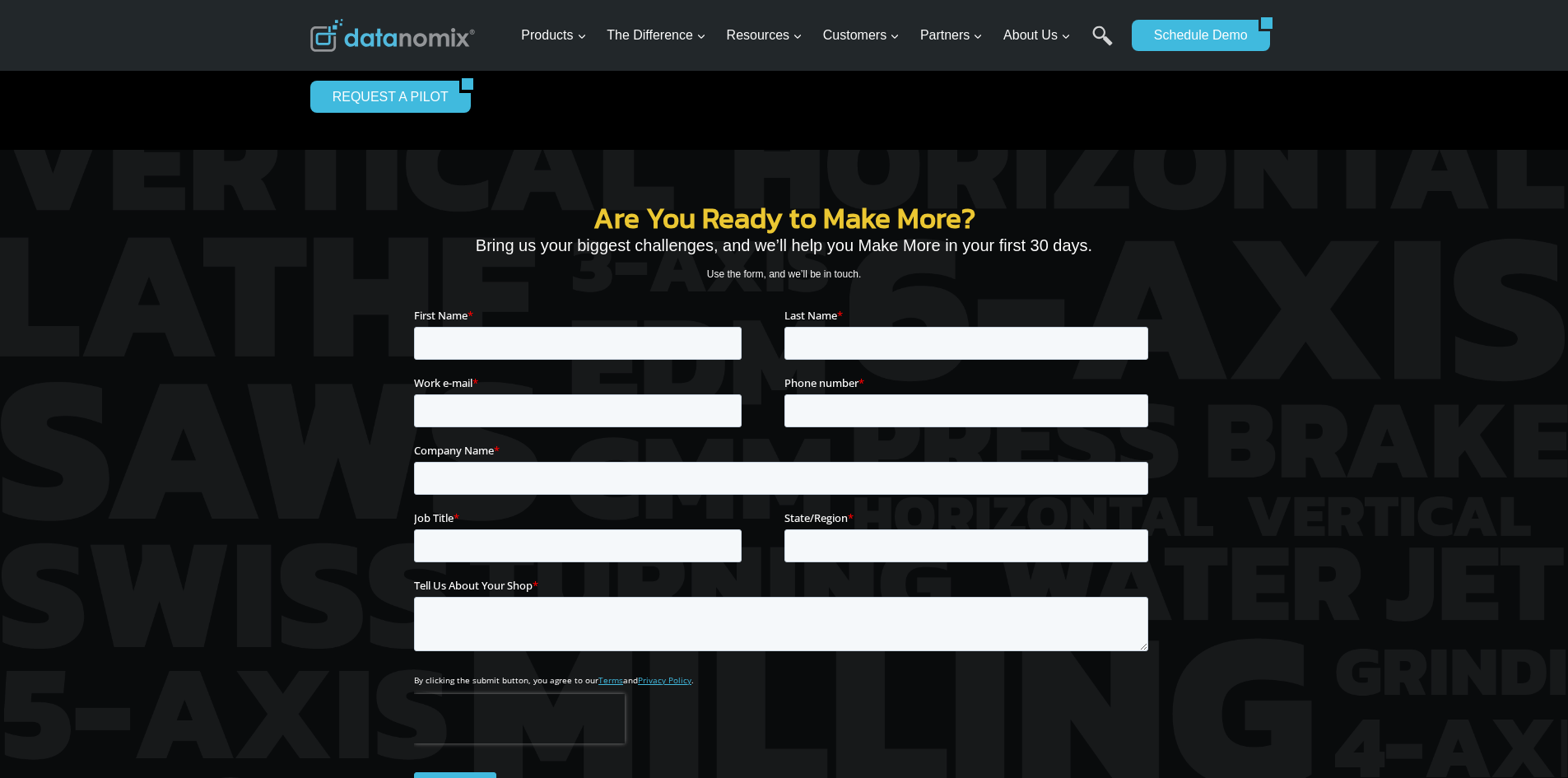
scroll to position [165, 0]
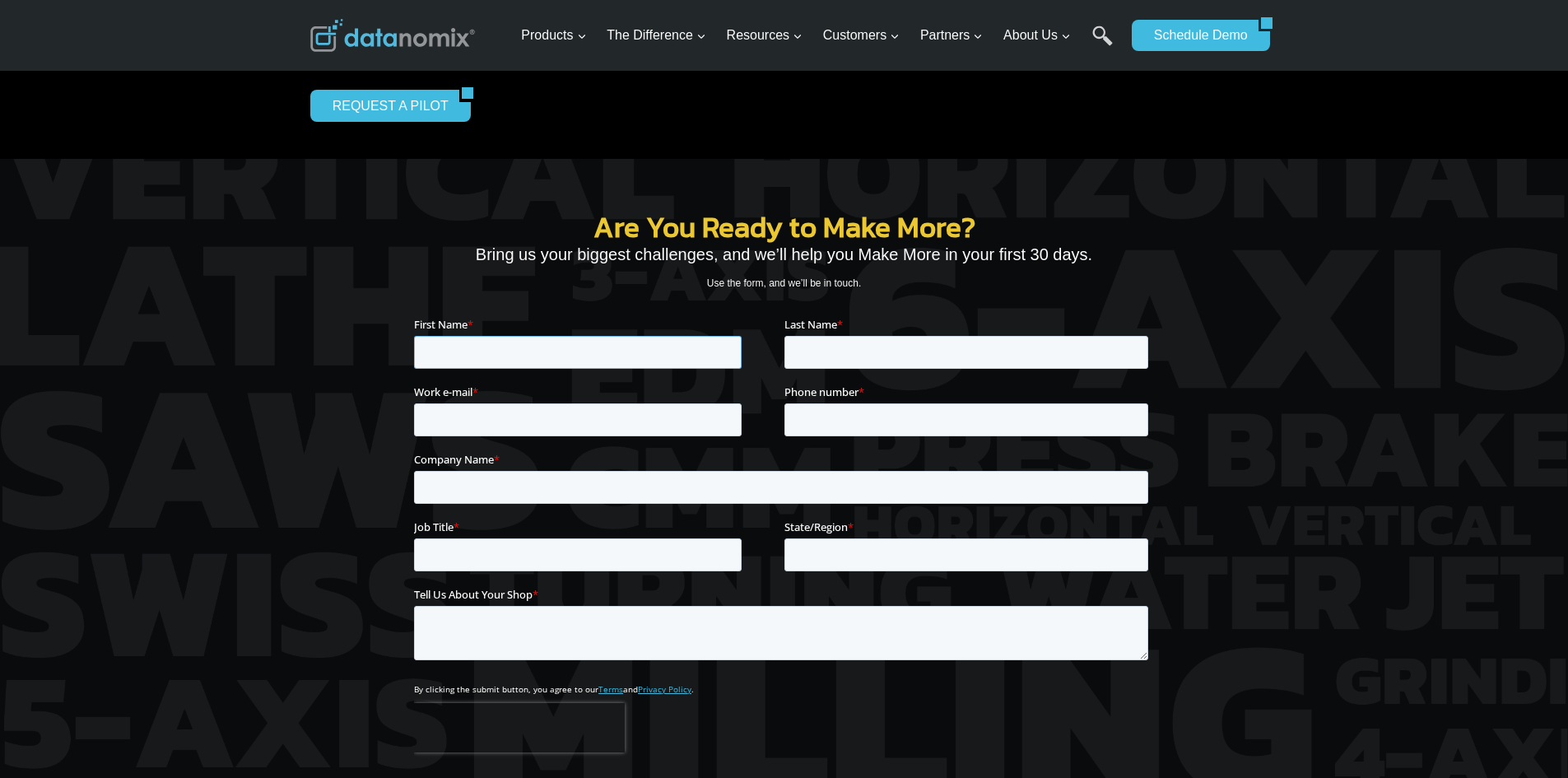
click at [583, 343] on input "First Name *" at bounding box center [577, 351] width 328 height 33
type input "[PERSON_NAME]"
click at [851, 349] on input "Last Name *" at bounding box center [966, 351] width 364 height 33
type input "[PERSON_NAME]"
click at [499, 418] on input "Work e-mail *" at bounding box center [577, 419] width 328 height 33
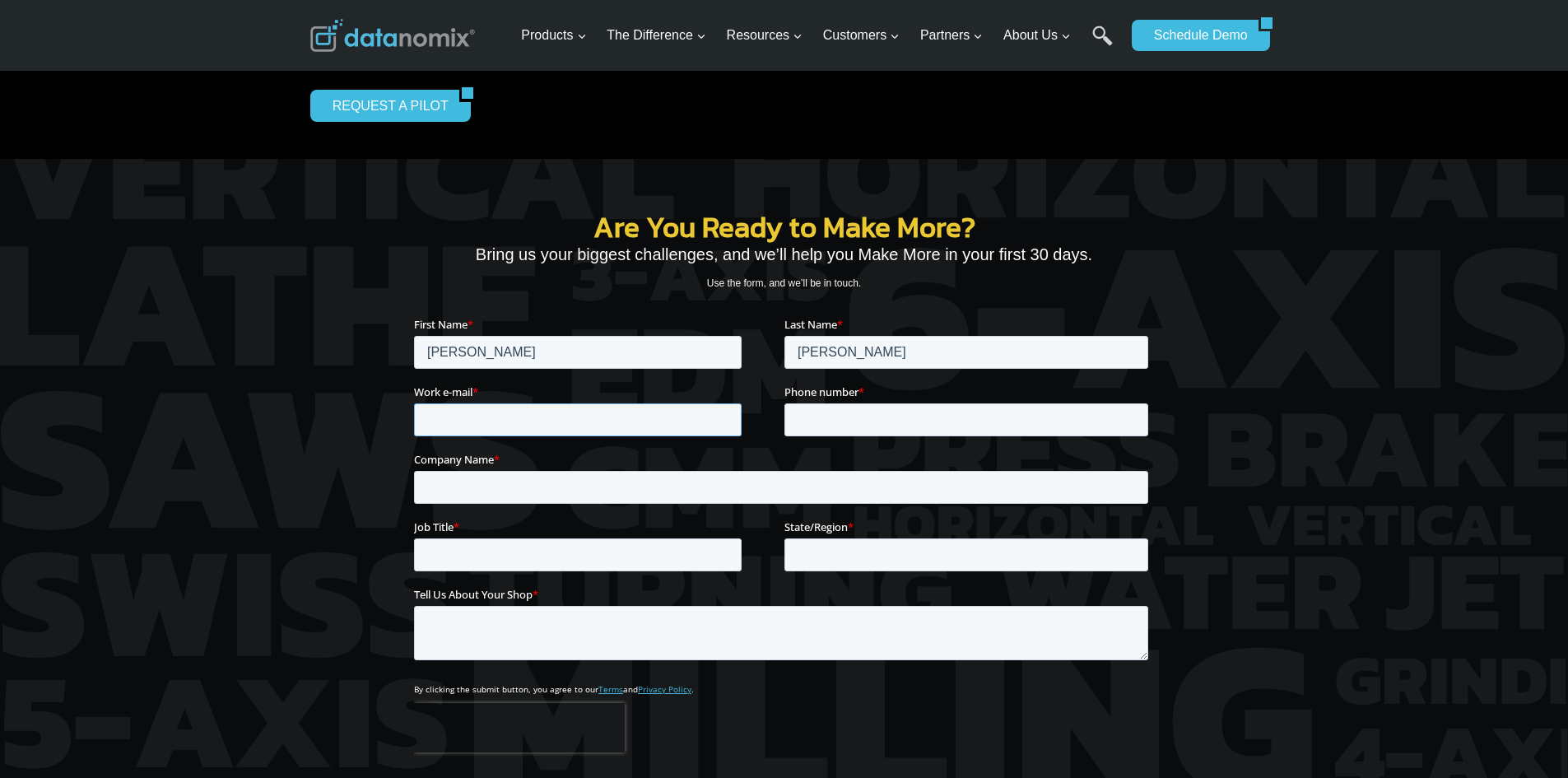
type input "[EMAIL_ADDRESS][DOMAIN_NAME]"
click at [806, 423] on input "Phone number *" at bounding box center [966, 419] width 364 height 33
type input "[PHONE_NUMBER]"
click at [477, 489] on input "Company Name *" at bounding box center [779, 486] width 734 height 33
type input "Control Devices,LLC."
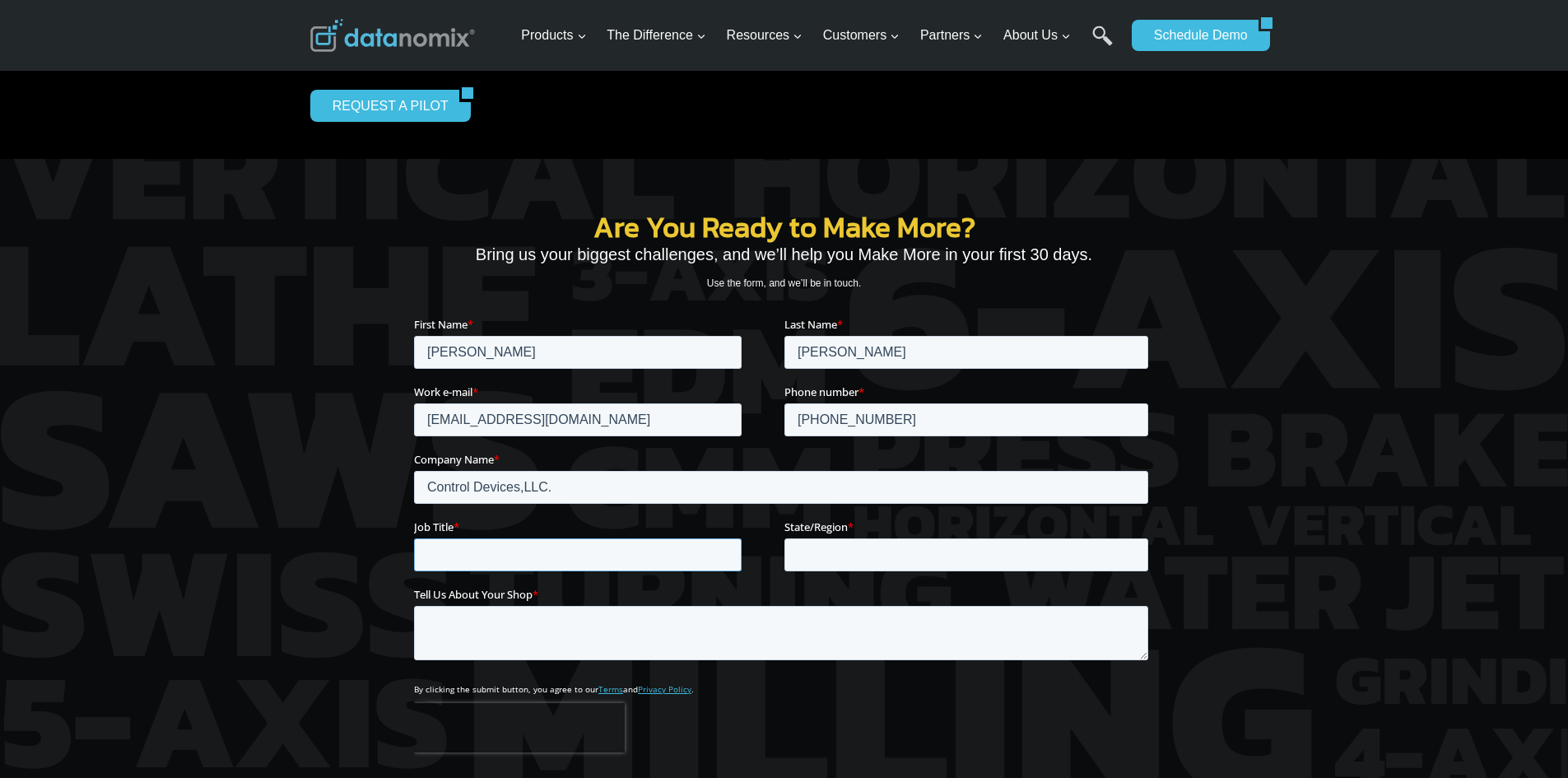
click at [478, 560] on input "Job Title *" at bounding box center [577, 554] width 328 height 33
type input "Director of Operations"
type input "m"
type input "[US_STATE]"
click at [450, 617] on textarea "Tell Us About Your Shop *" at bounding box center [779, 632] width 734 height 54
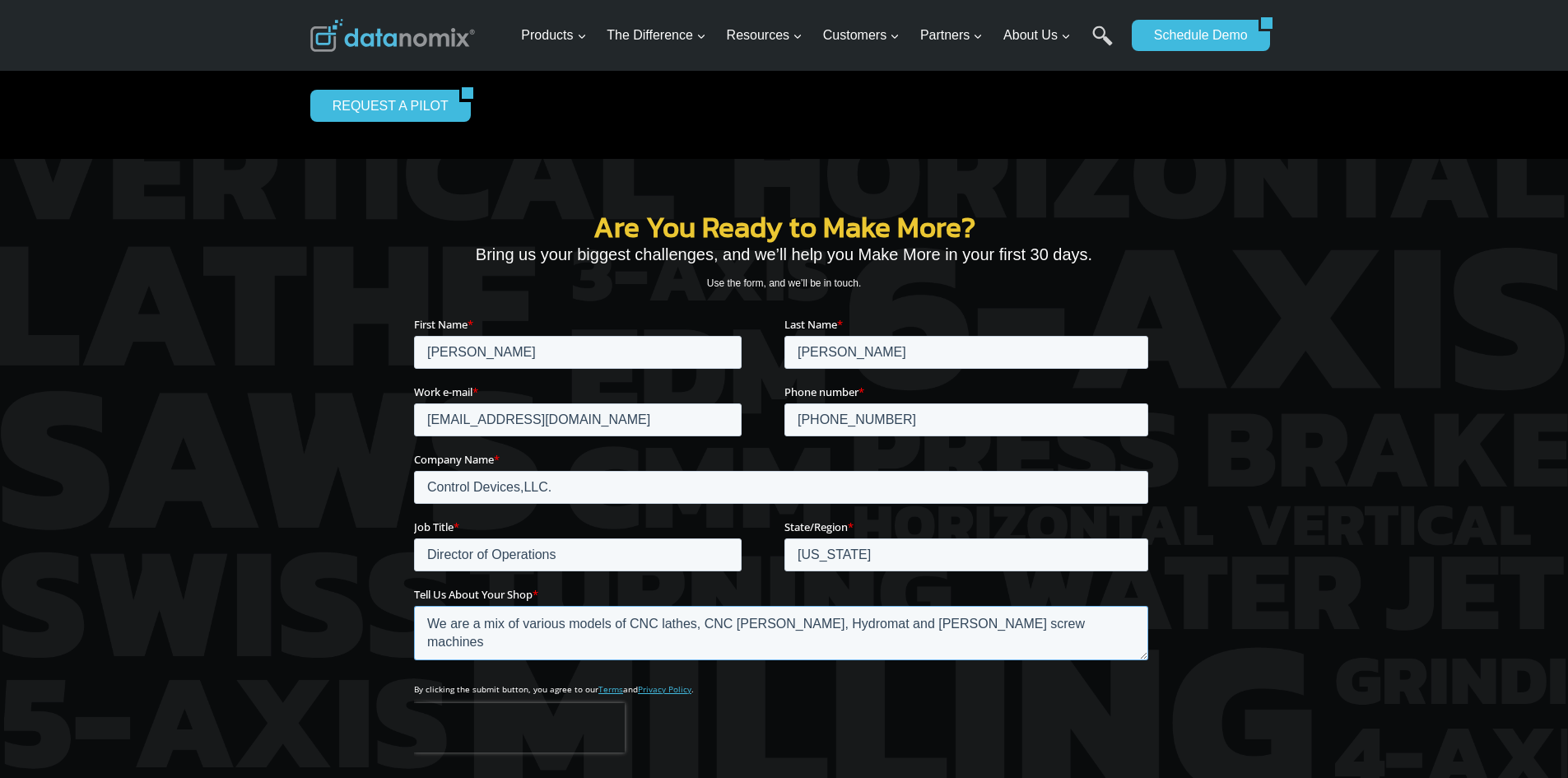
click at [468, 621] on textarea "We are a mix of various models of CNC lathes, CNC [PERSON_NAME], Hydromat and […" at bounding box center [779, 632] width 734 height 54
click at [1033, 625] on textarea "We have a mix of various models of CNC lathes, CNC [PERSON_NAME], Hydromat and …" at bounding box center [779, 632] width 734 height 54
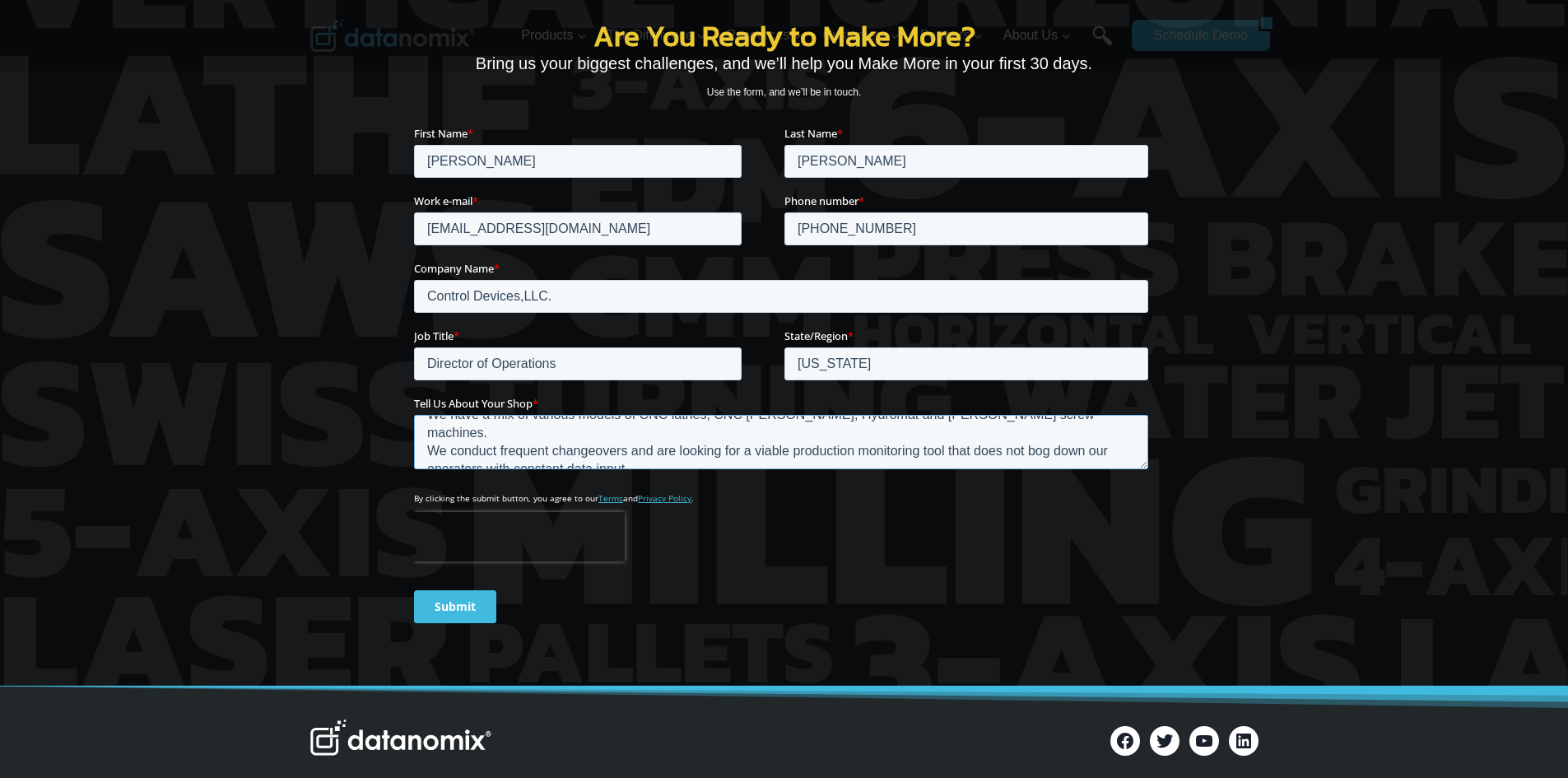
scroll to position [576, 0]
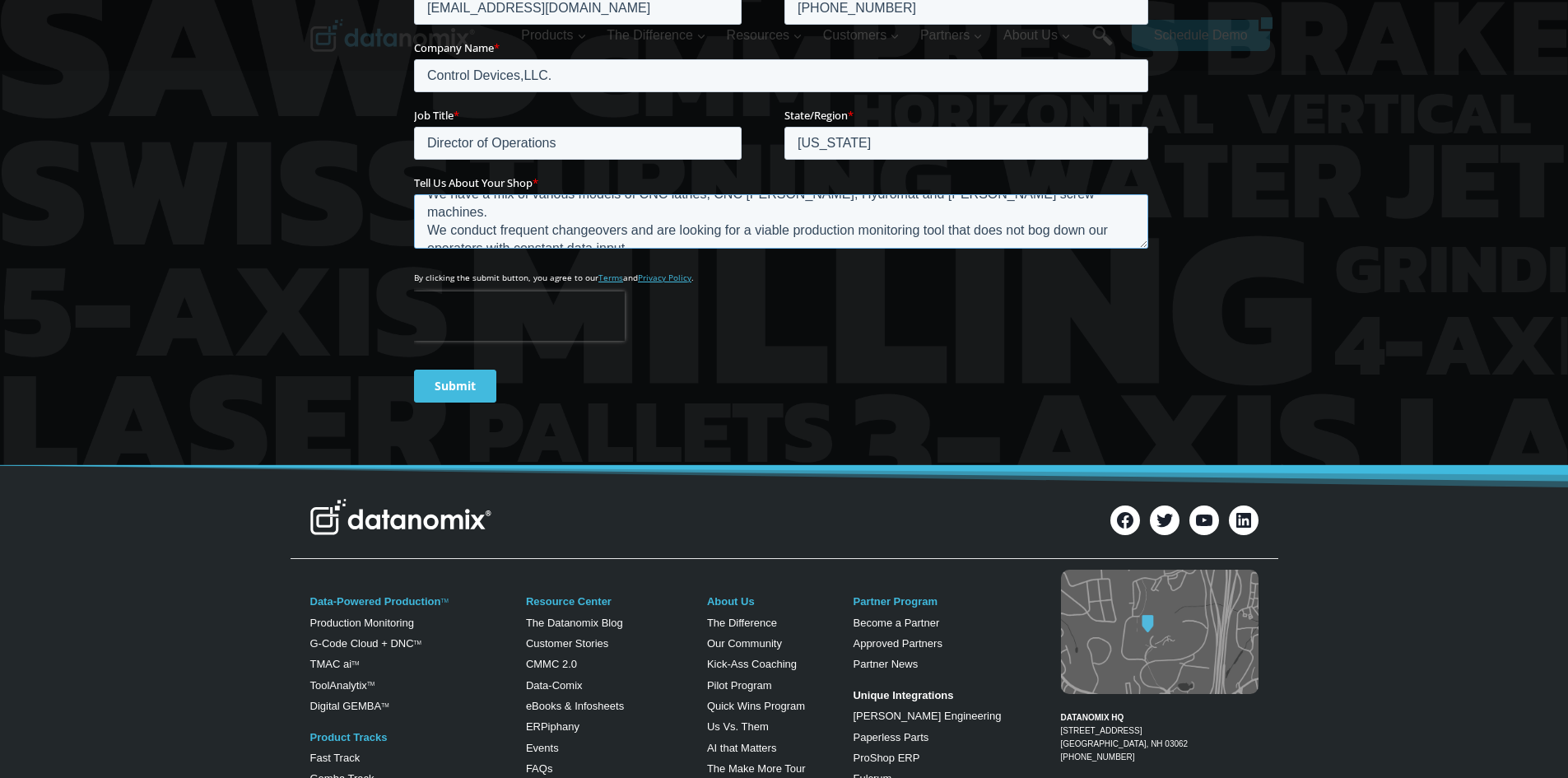
type textarea "We have a mix of various models of CNC lathes, CNC mills, Hydromat and Davenpor…"
click at [469, 374] on input "Submit" at bounding box center [454, 386] width 82 height 33
